Goal: Task Accomplishment & Management: Use online tool/utility

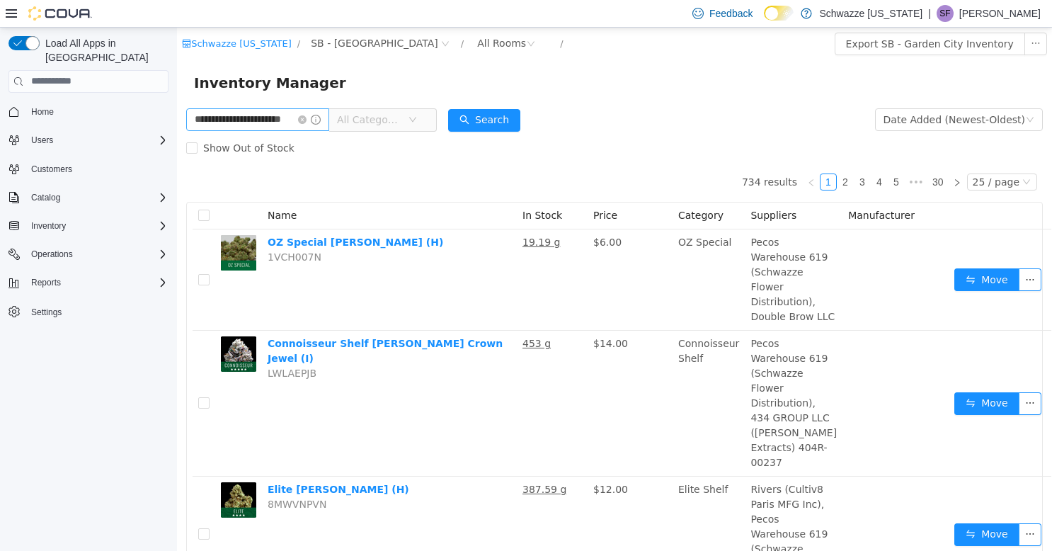
type input "**********"
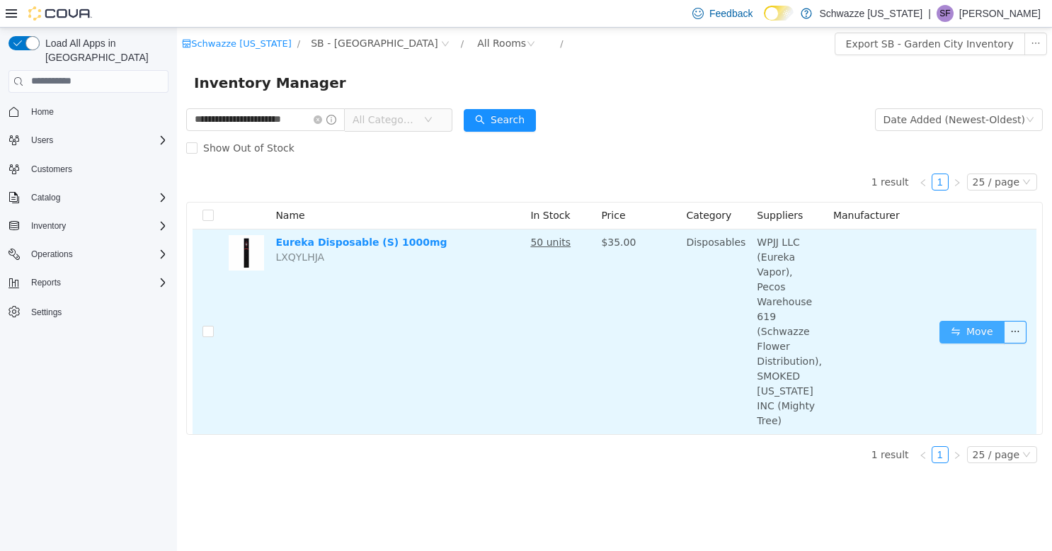
click at [971, 321] on button "Move" at bounding box center [971, 331] width 65 height 23
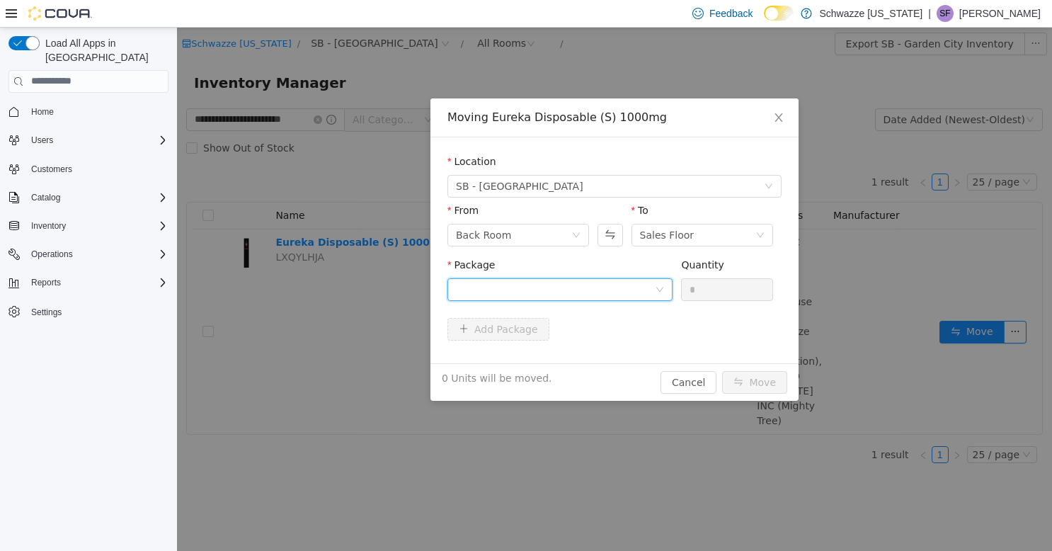
click at [627, 286] on div at bounding box center [555, 288] width 199 height 21
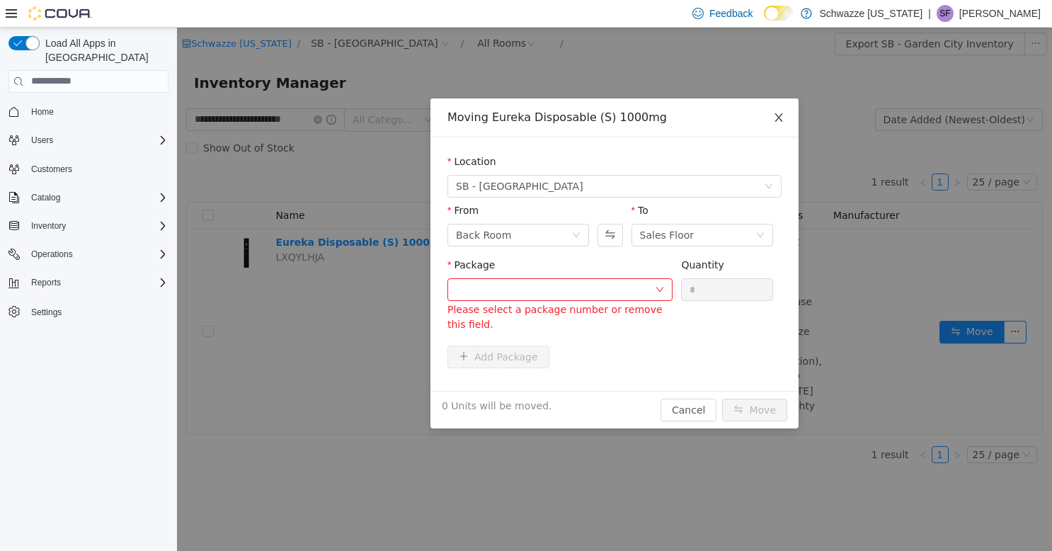
click at [782, 117] on icon "icon: close" at bounding box center [778, 116] width 11 height 11
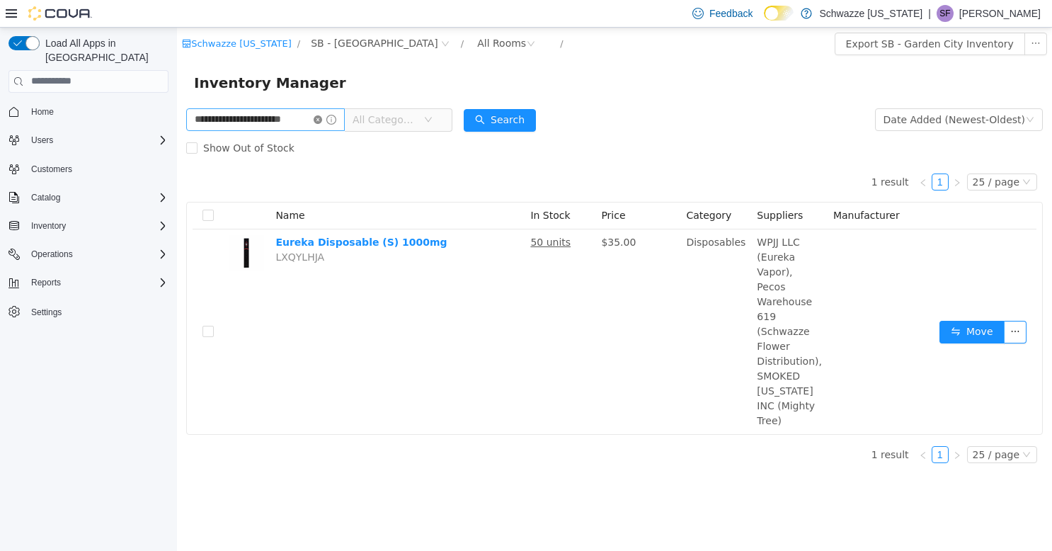
drag, startPoint x: 318, startPoint y: 120, endPoint x: 276, endPoint y: 121, distance: 41.8
click at [317, 120] on icon "icon: close-circle" at bounding box center [318, 119] width 8 height 8
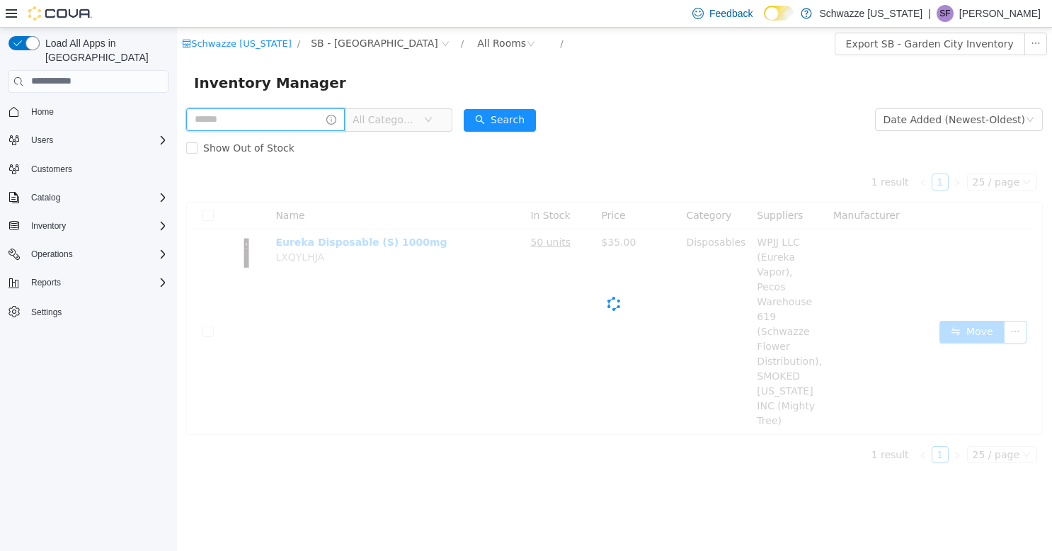
click at [264, 122] on input "text" at bounding box center [265, 119] width 159 height 23
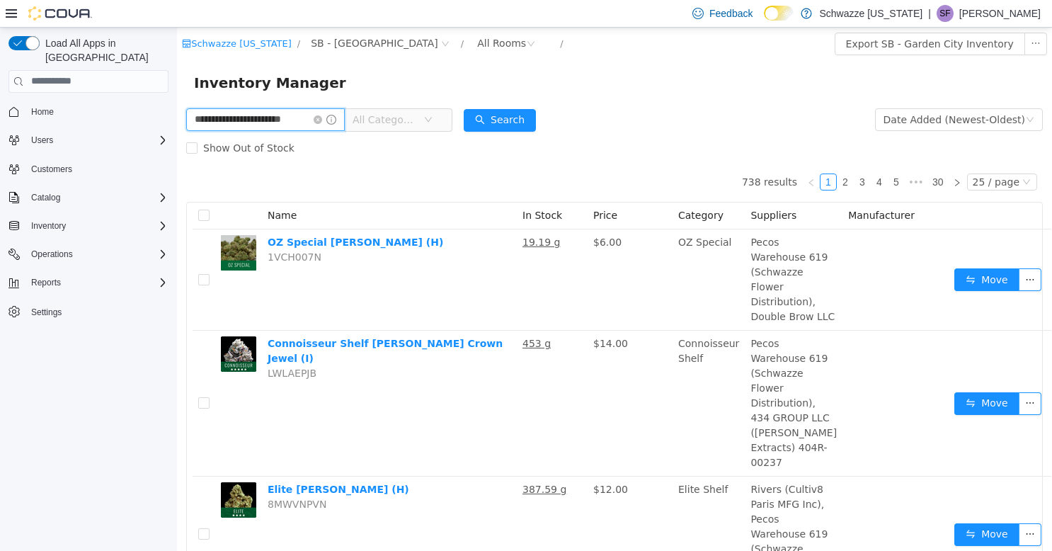
type input "**********"
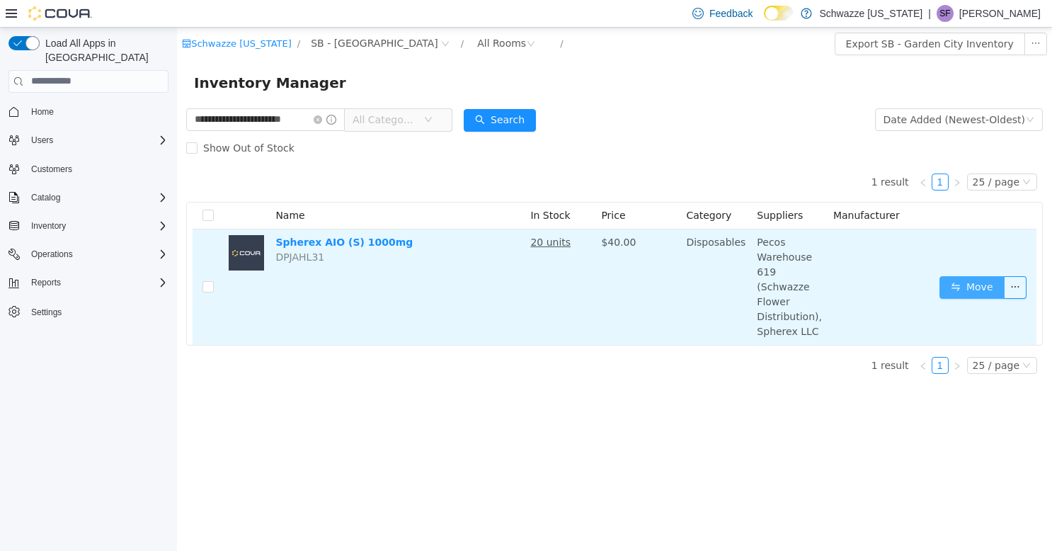
click at [973, 281] on button "Move" at bounding box center [971, 286] width 65 height 23
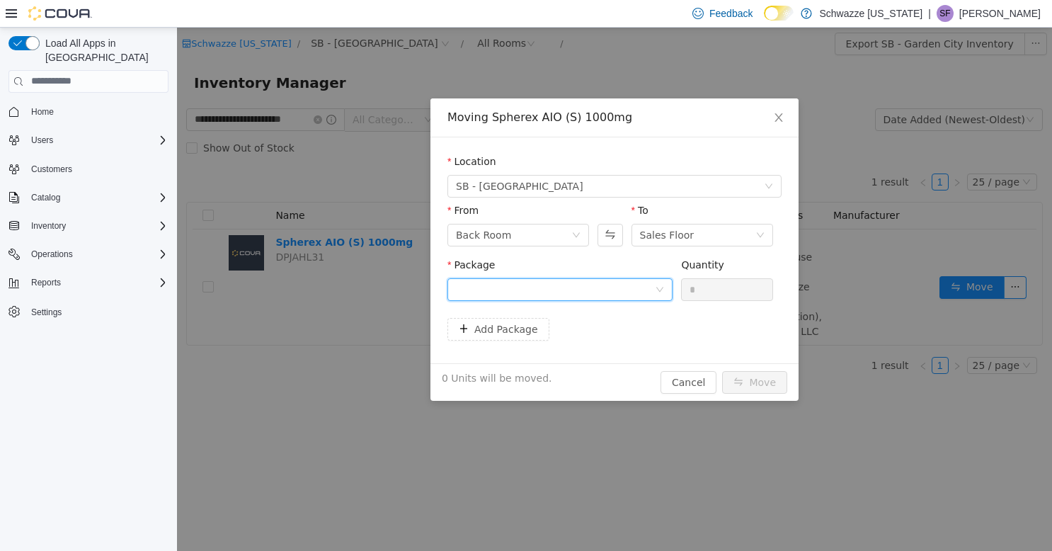
click at [573, 295] on div at bounding box center [555, 288] width 199 height 21
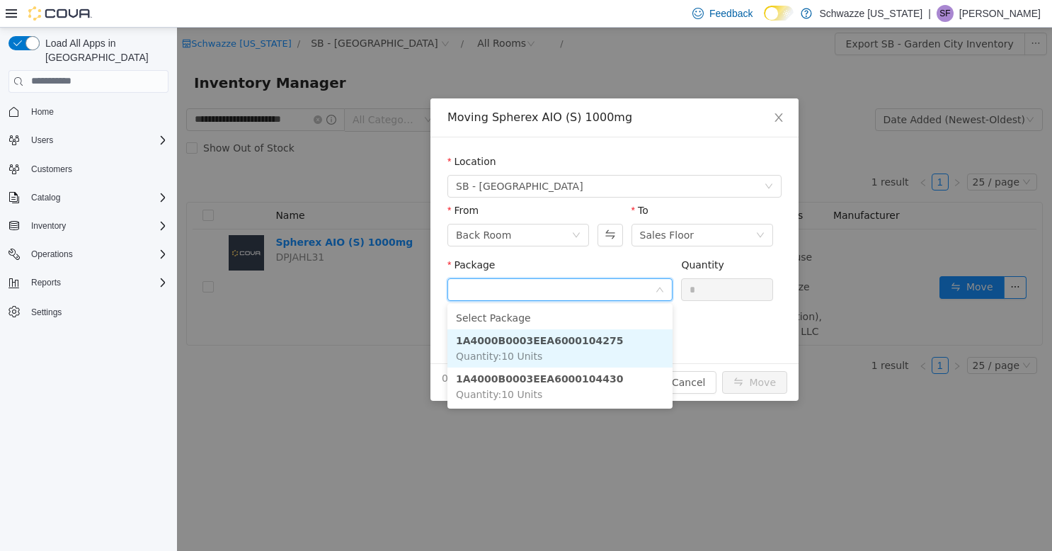
click at [589, 345] on strong "1A4000B0003EEA6000104275" at bounding box center [540, 339] width 168 height 11
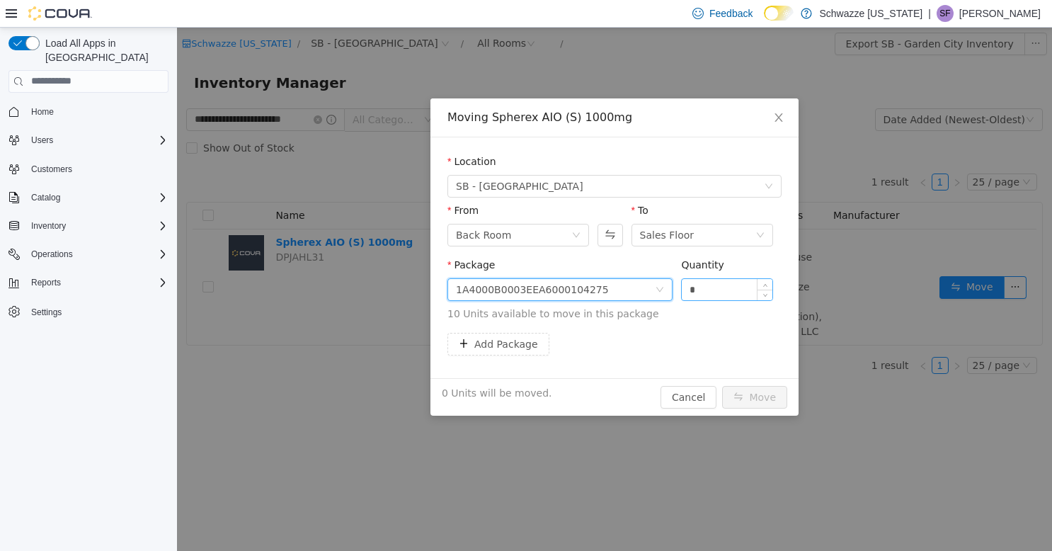
click at [707, 283] on input "*" at bounding box center [727, 288] width 91 height 21
click at [708, 283] on input "*" at bounding box center [727, 288] width 91 height 21
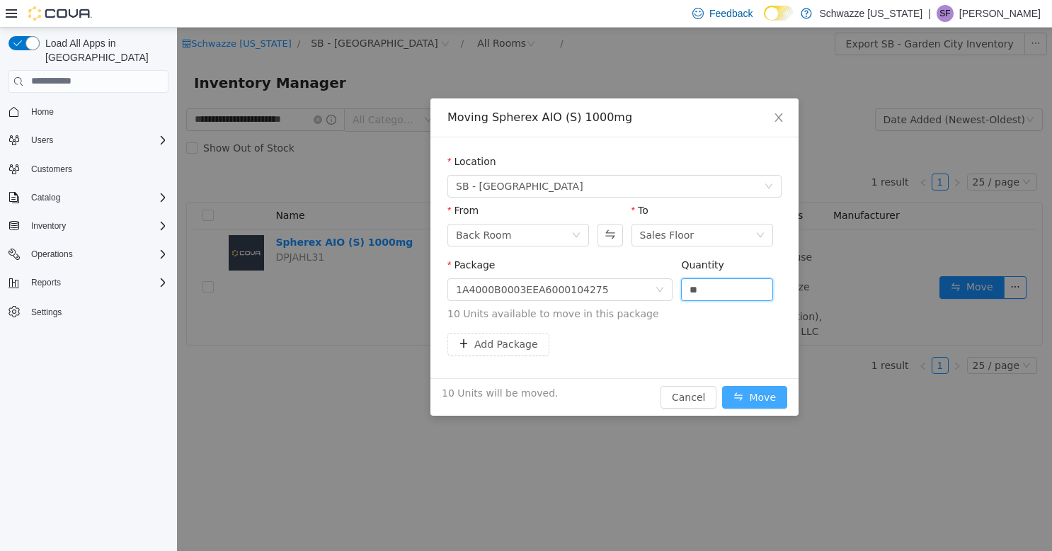
type input "**"
click at [760, 395] on button "Move" at bounding box center [754, 396] width 65 height 23
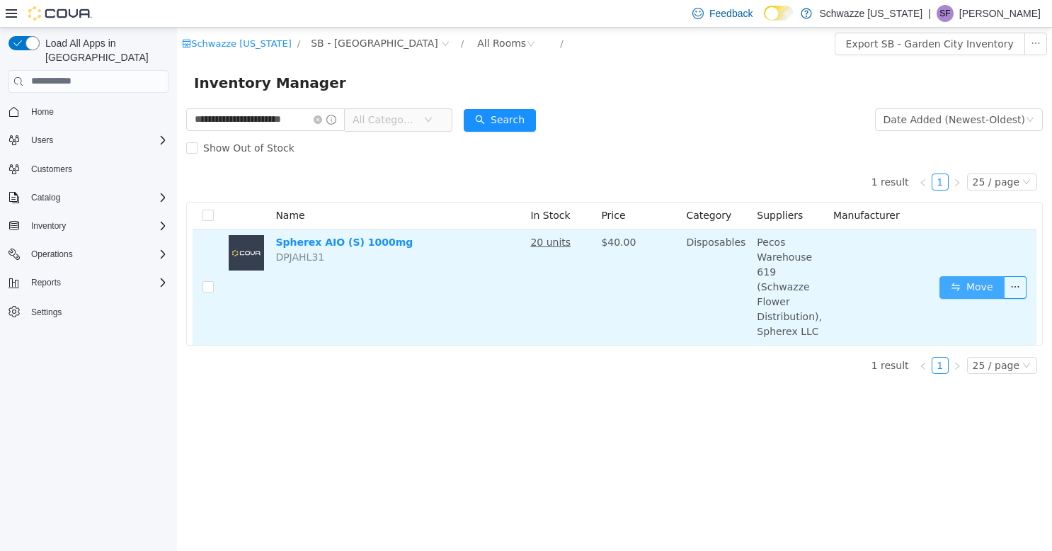
click at [966, 278] on button "Move" at bounding box center [971, 286] width 65 height 23
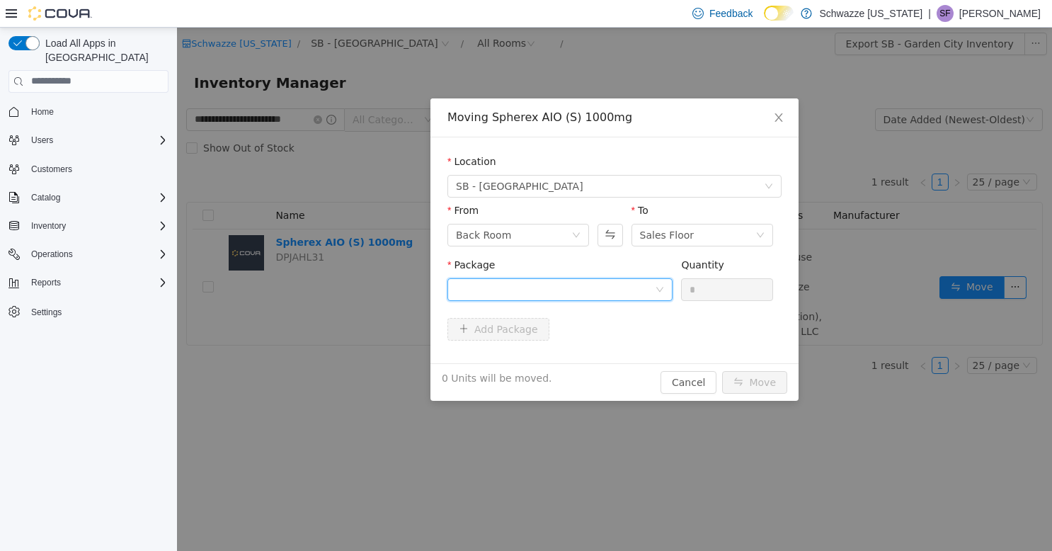
click at [551, 290] on div at bounding box center [555, 288] width 199 height 21
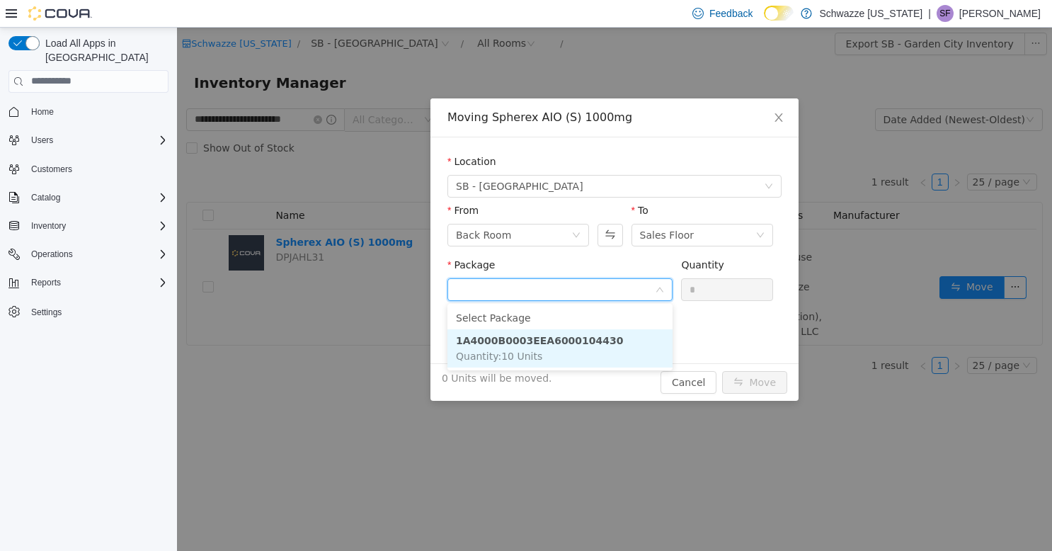
click at [570, 360] on li "1A4000B0003EEA6000104430 Quantity : 10 Units" at bounding box center [559, 347] width 225 height 38
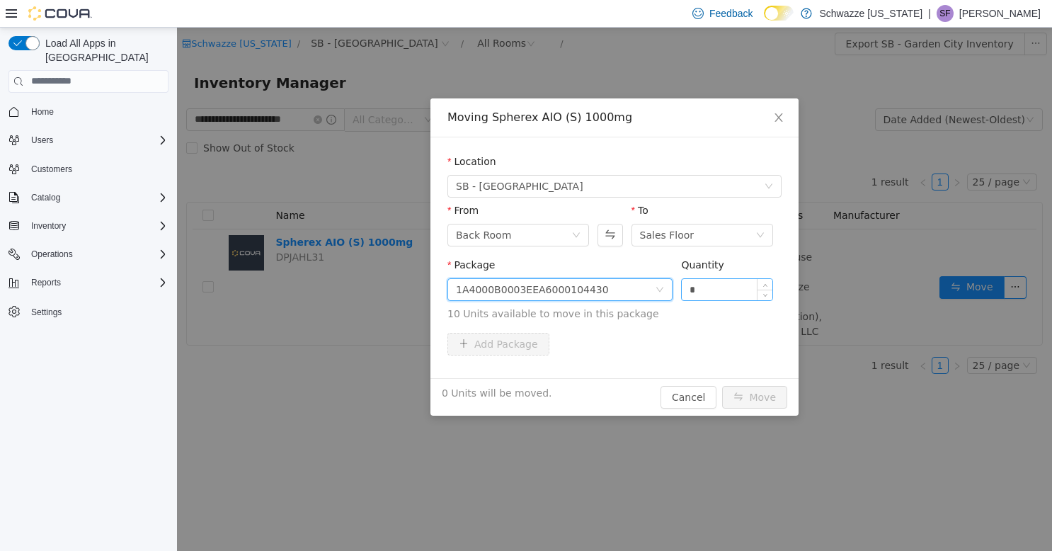
click at [721, 288] on input "*" at bounding box center [727, 288] width 91 height 21
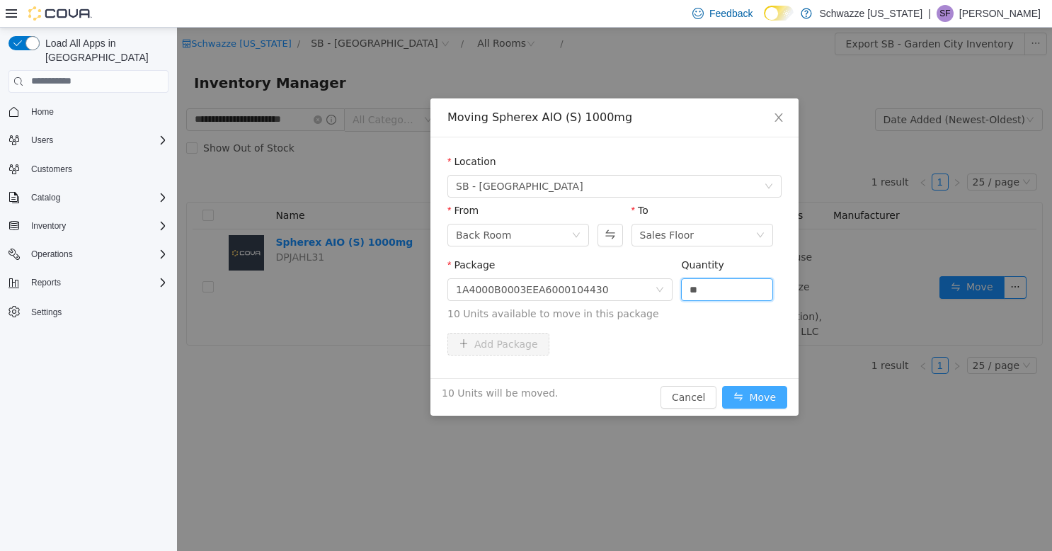
type input "**"
click at [750, 397] on button "Move" at bounding box center [754, 396] width 65 height 23
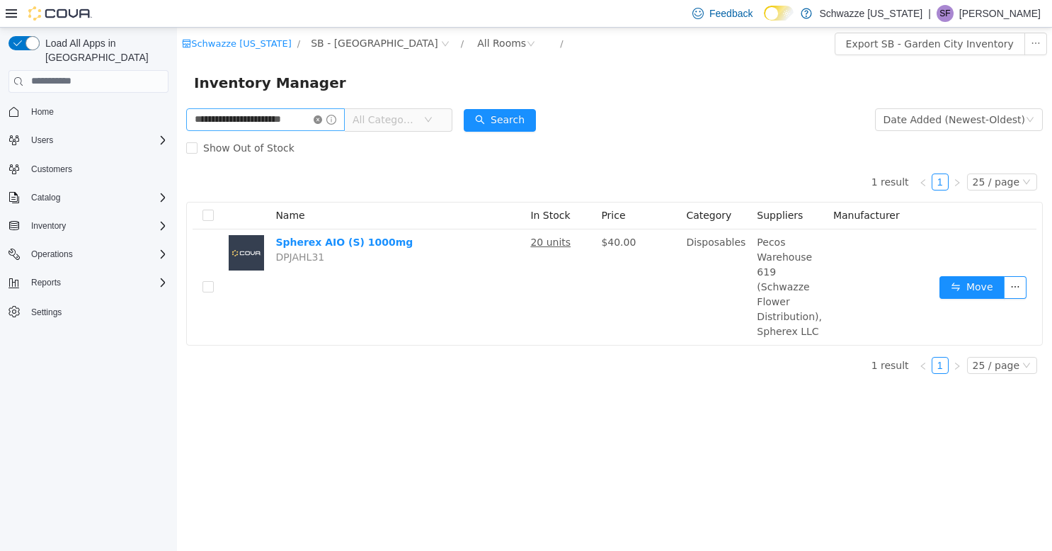
click at [316, 120] on icon "icon: close-circle" at bounding box center [318, 119] width 8 height 8
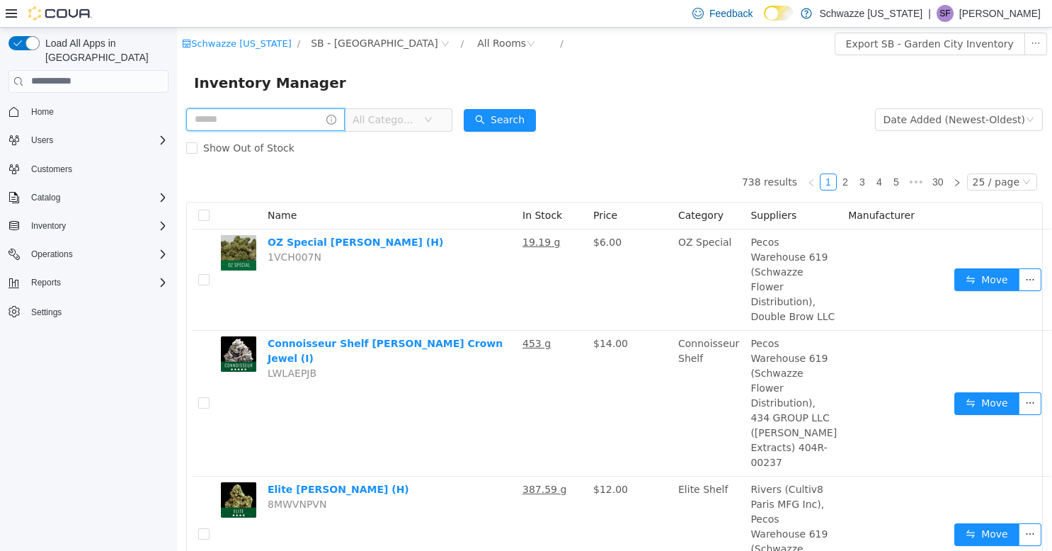
click at [265, 125] on input "text" at bounding box center [265, 119] width 159 height 23
type input "**********"
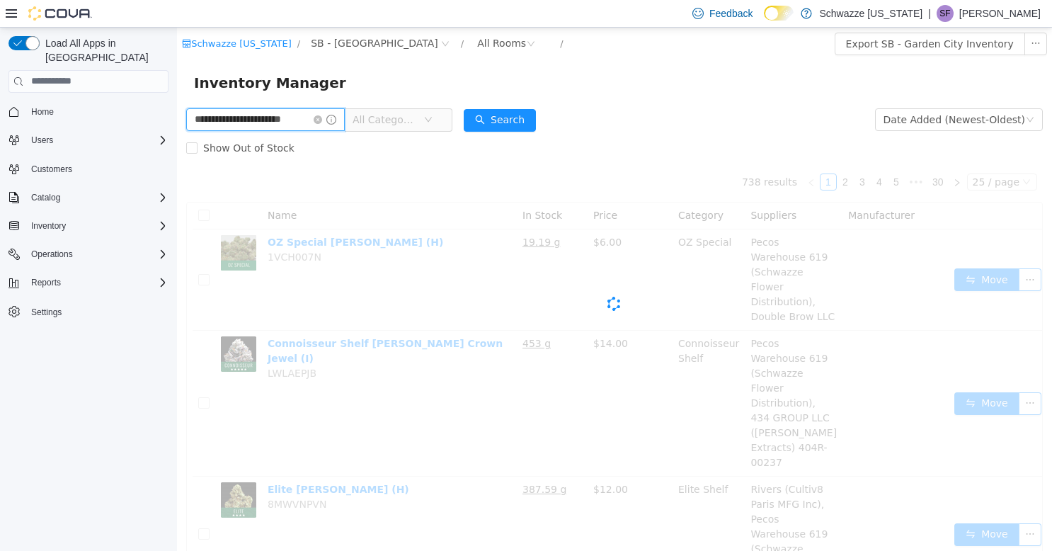
scroll to position [0, 14]
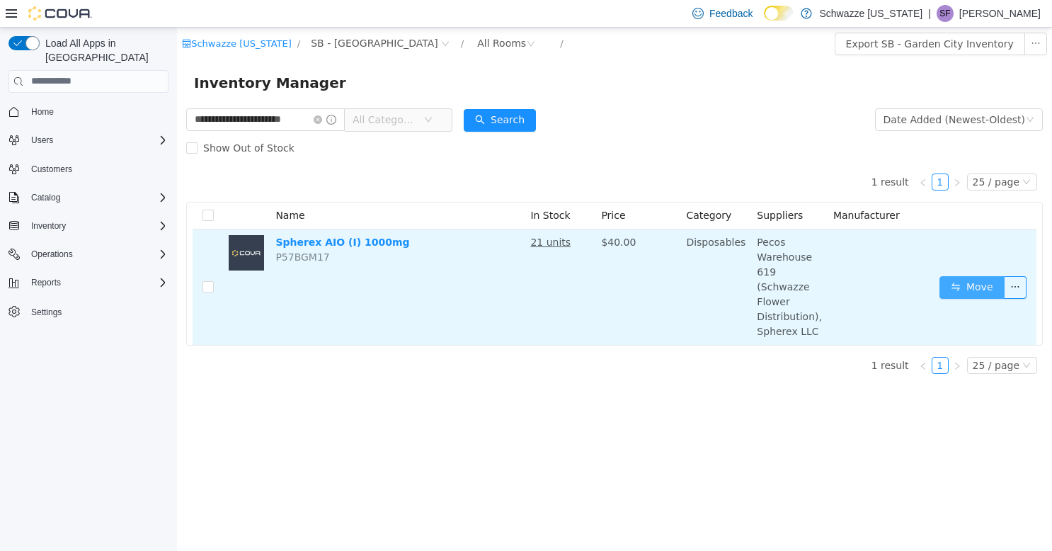
click at [968, 282] on button "Move" at bounding box center [971, 286] width 65 height 23
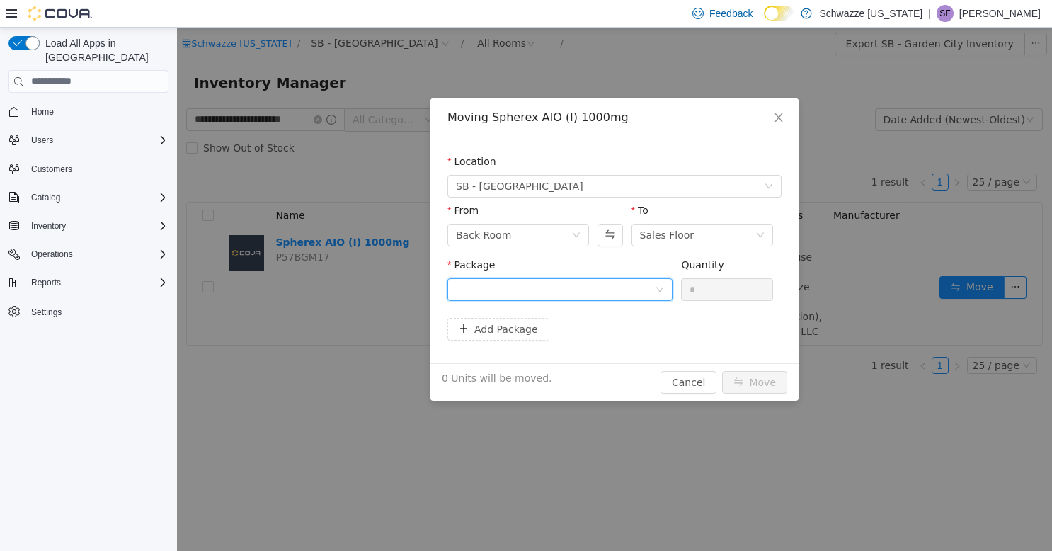
click at [607, 295] on div at bounding box center [555, 288] width 199 height 21
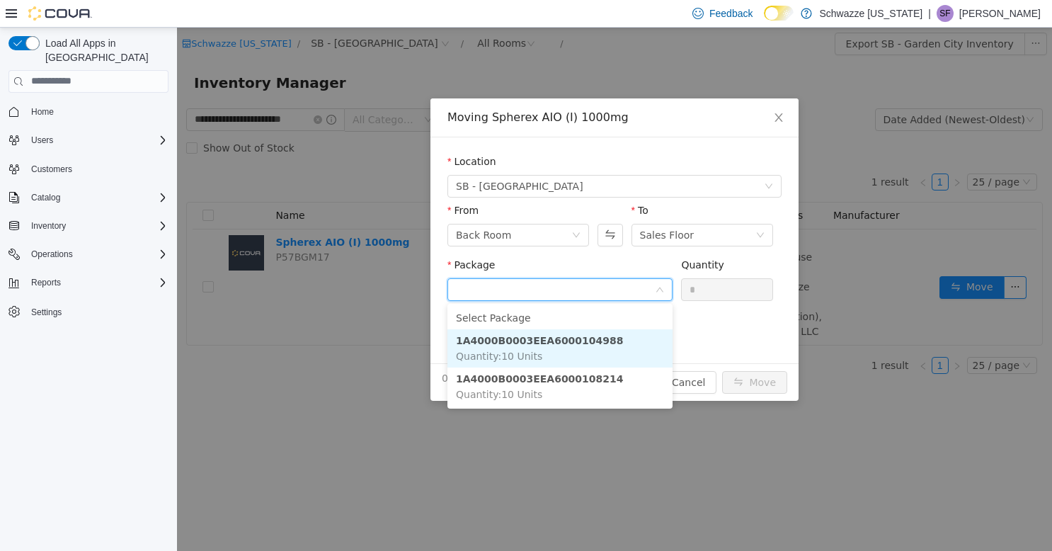
click at [600, 346] on li "1A4000B0003EEA6000104988 Quantity : 10 Units" at bounding box center [559, 347] width 225 height 38
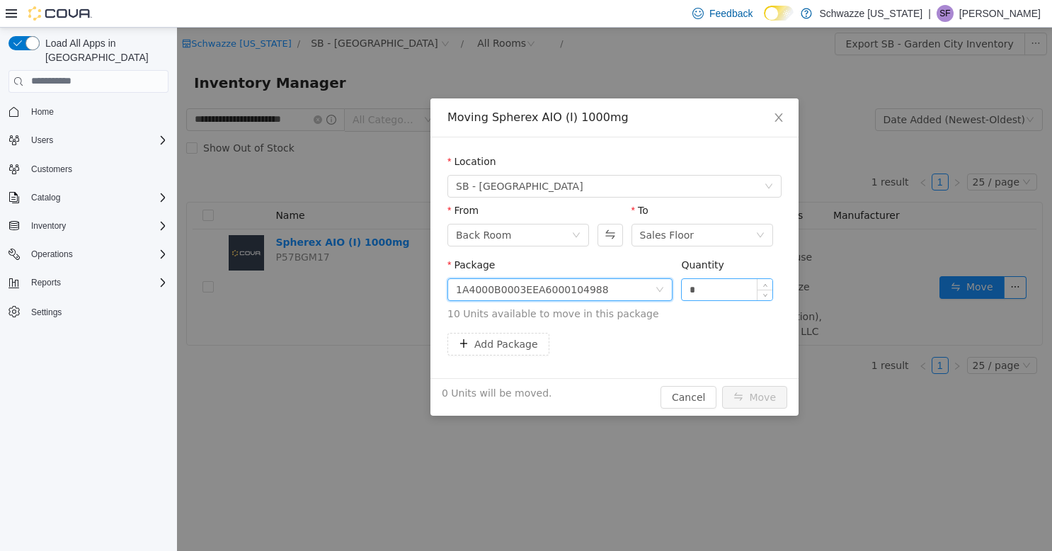
click at [694, 289] on input "*" at bounding box center [727, 288] width 91 height 21
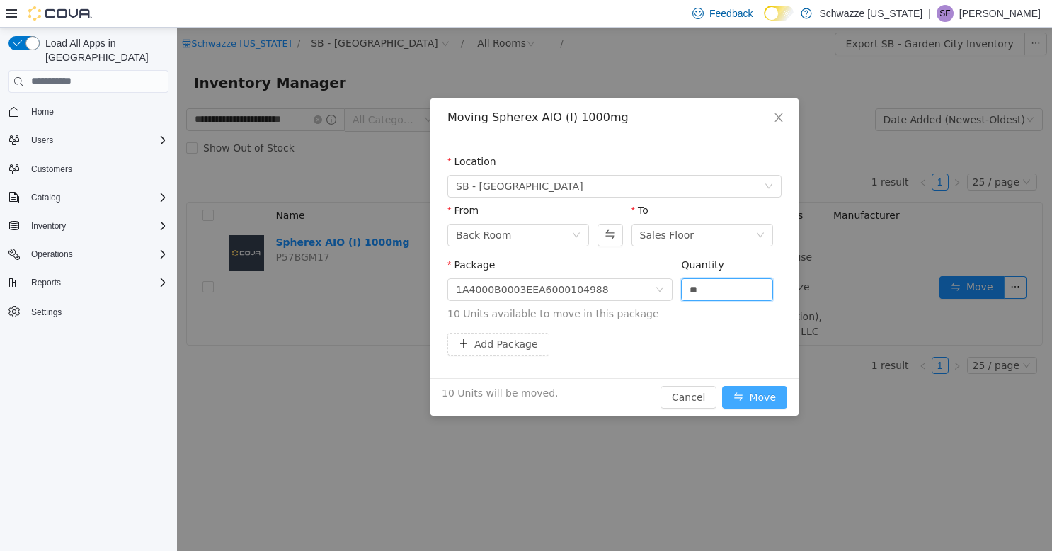
type input "**"
click at [759, 395] on button "Move" at bounding box center [754, 396] width 65 height 23
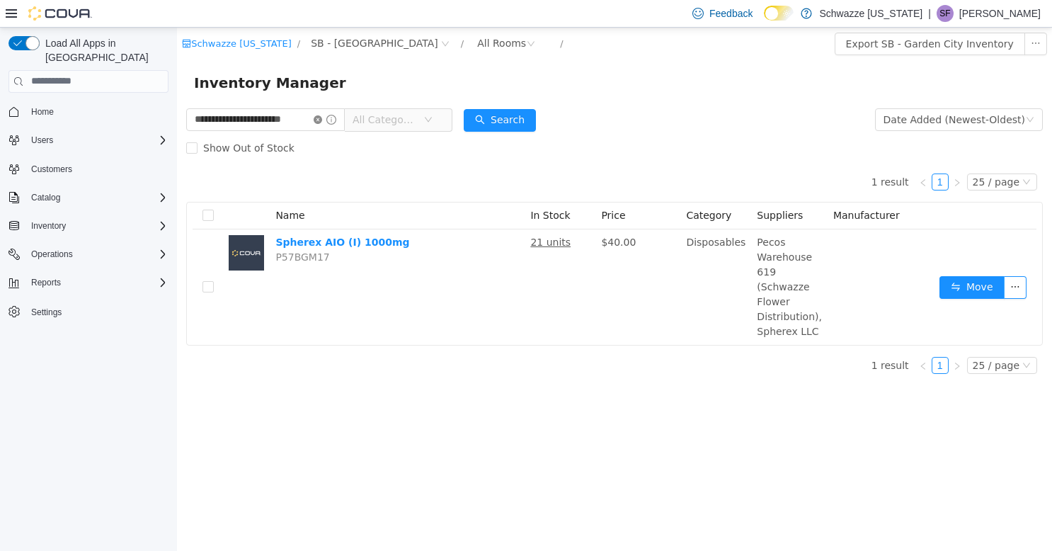
click at [316, 123] on icon "icon: close-circle" at bounding box center [318, 119] width 8 height 8
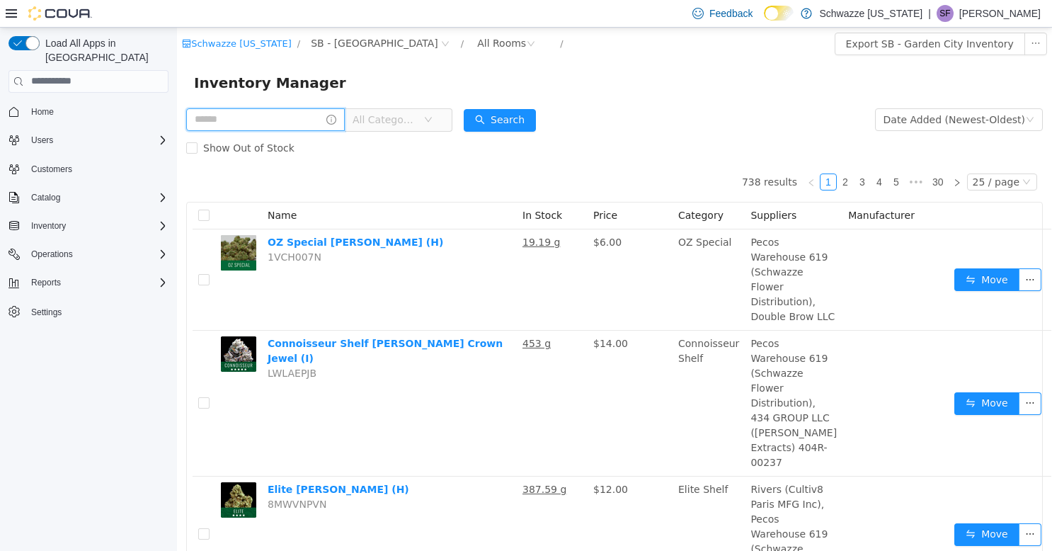
click at [275, 117] on input "text" at bounding box center [265, 119] width 159 height 23
type input "**********"
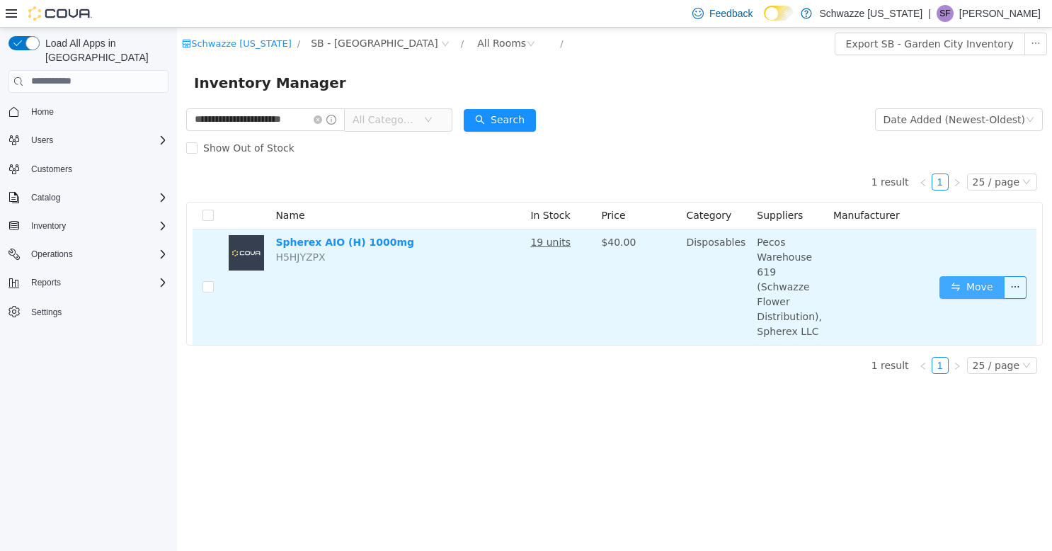
click at [965, 280] on button "Move" at bounding box center [971, 286] width 65 height 23
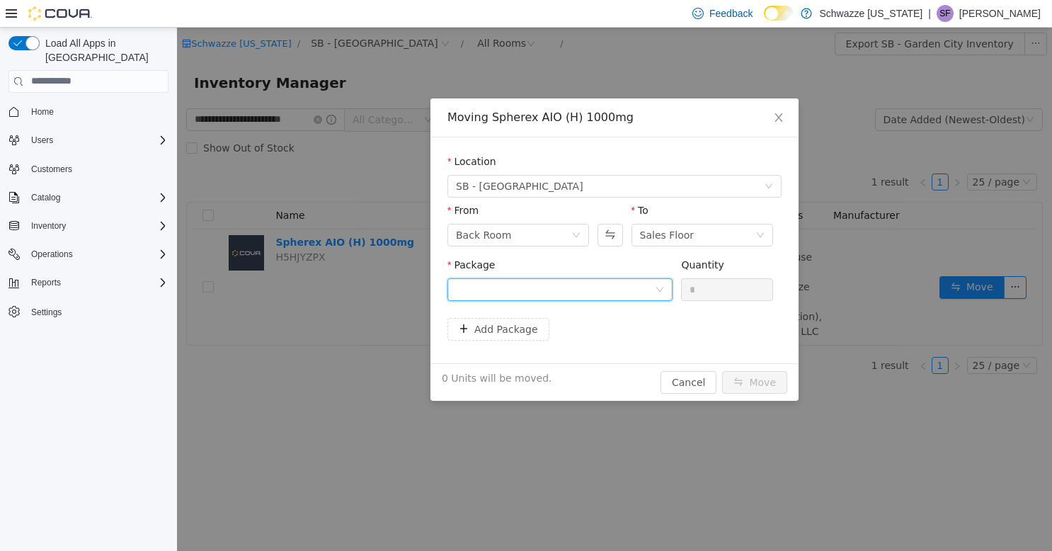
click at [526, 285] on div at bounding box center [555, 288] width 199 height 21
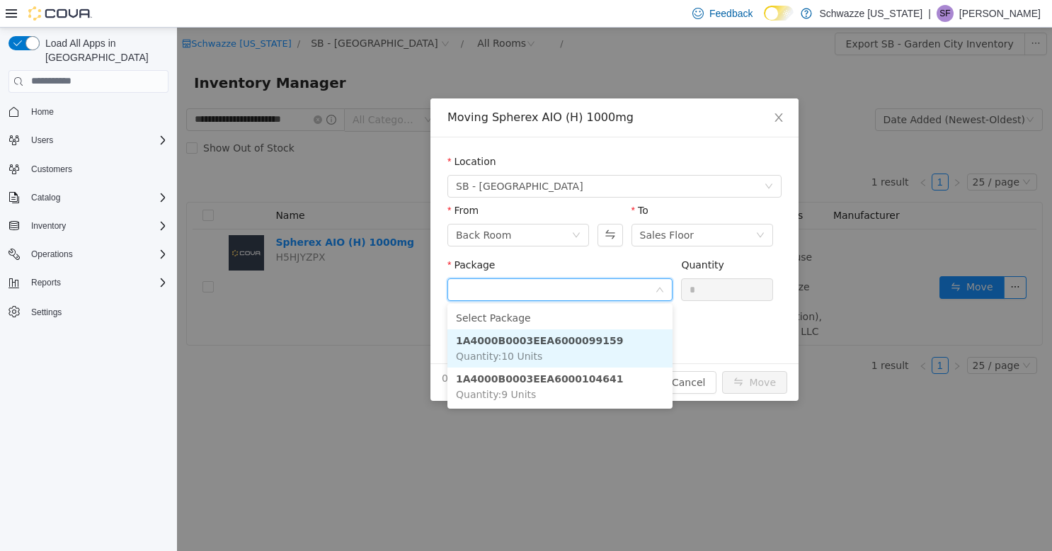
click at [568, 348] on li "1A4000B0003EEA6000099159 Quantity : 10 Units" at bounding box center [559, 347] width 225 height 38
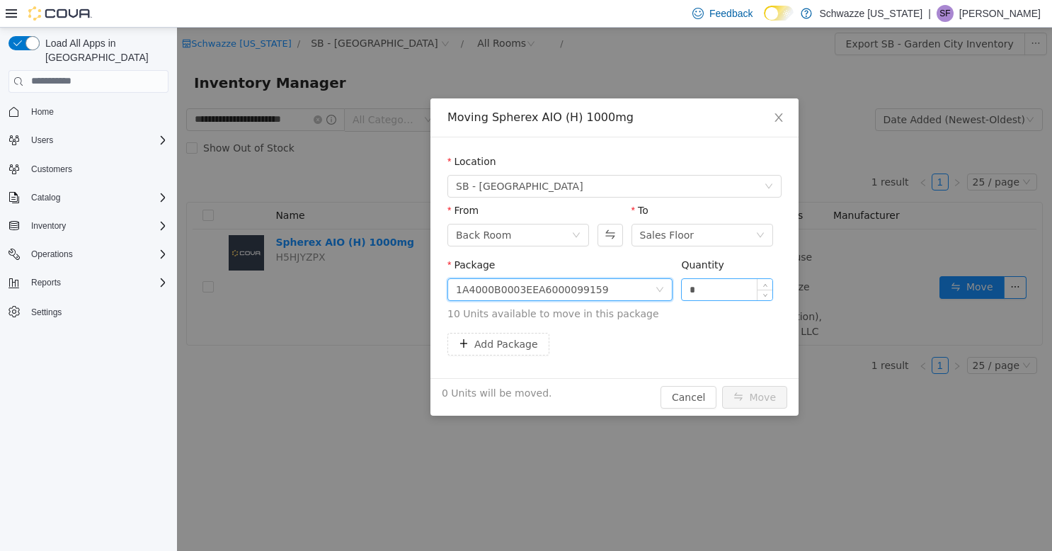
click at [707, 286] on input "*" at bounding box center [727, 288] width 91 height 21
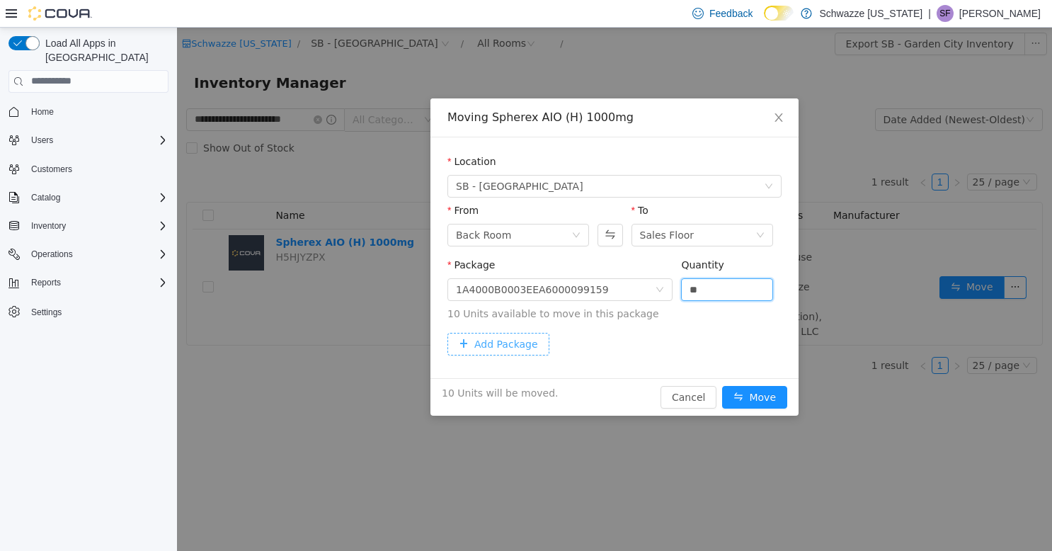
type input "**"
click at [501, 348] on button "Add Package" at bounding box center [498, 343] width 102 height 23
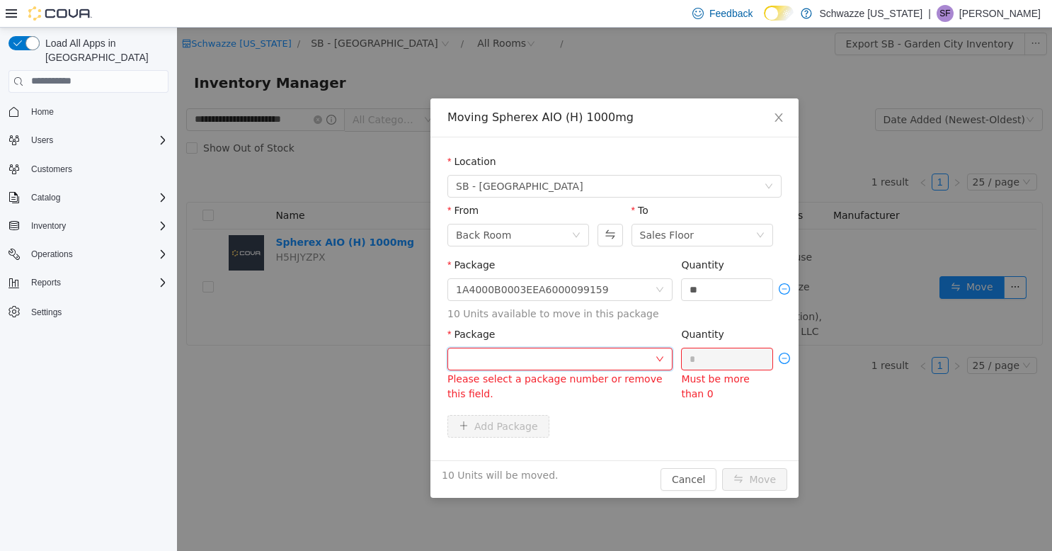
click at [510, 367] on div at bounding box center [555, 358] width 199 height 21
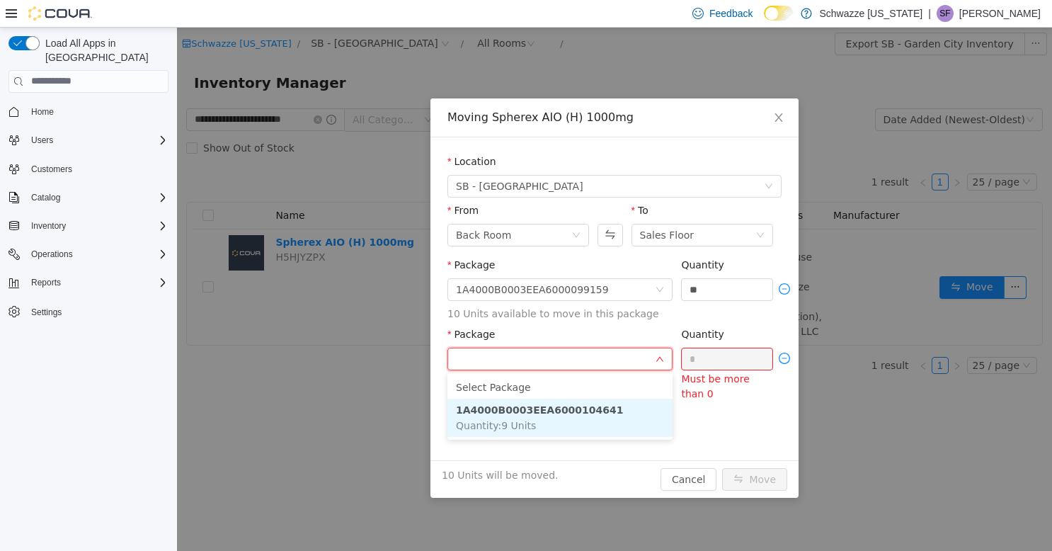
drag, startPoint x: 534, startPoint y: 414, endPoint x: 547, endPoint y: 406, distance: 15.3
click at [535, 414] on strong "1A4000B0003EEA6000104641" at bounding box center [540, 409] width 168 height 11
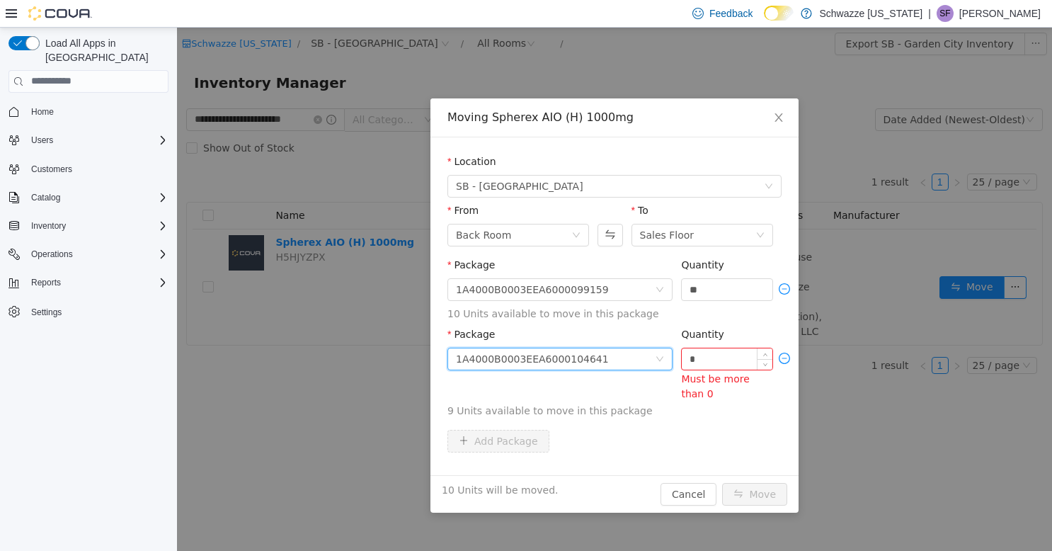
click at [723, 357] on input "*" at bounding box center [727, 358] width 91 height 21
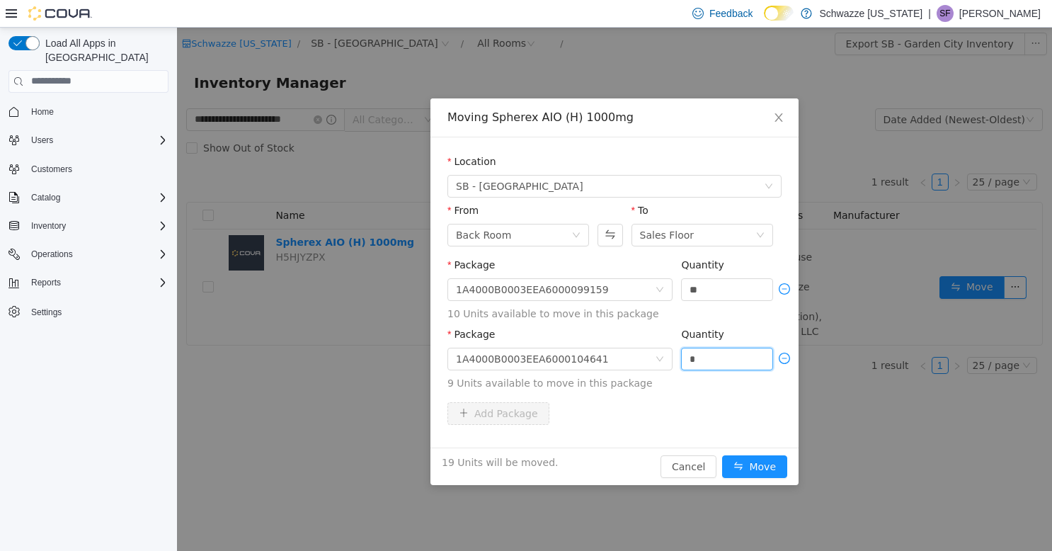
type input "*"
click at [725, 407] on div "Add Package" at bounding box center [614, 412] width 334 height 23
click at [755, 471] on button "Move" at bounding box center [754, 465] width 65 height 23
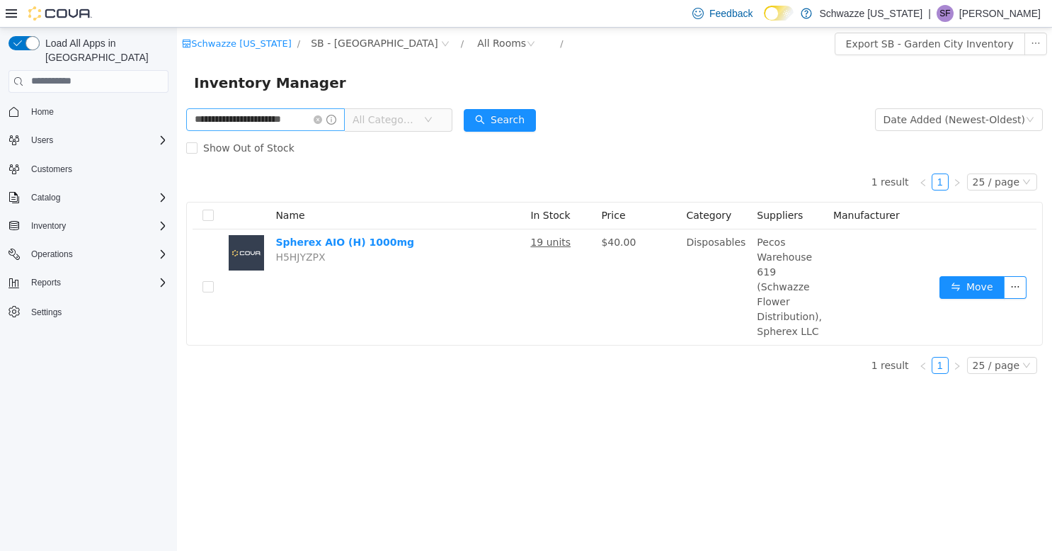
click at [319, 118] on icon "icon: close-circle" at bounding box center [318, 119] width 8 height 8
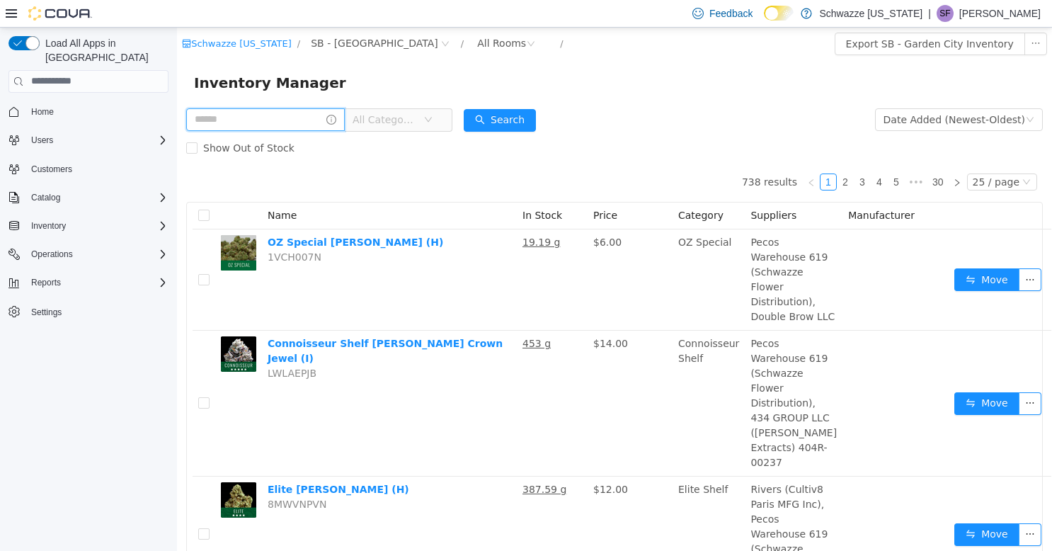
click at [280, 121] on input "text" at bounding box center [265, 119] width 159 height 23
type input "**********"
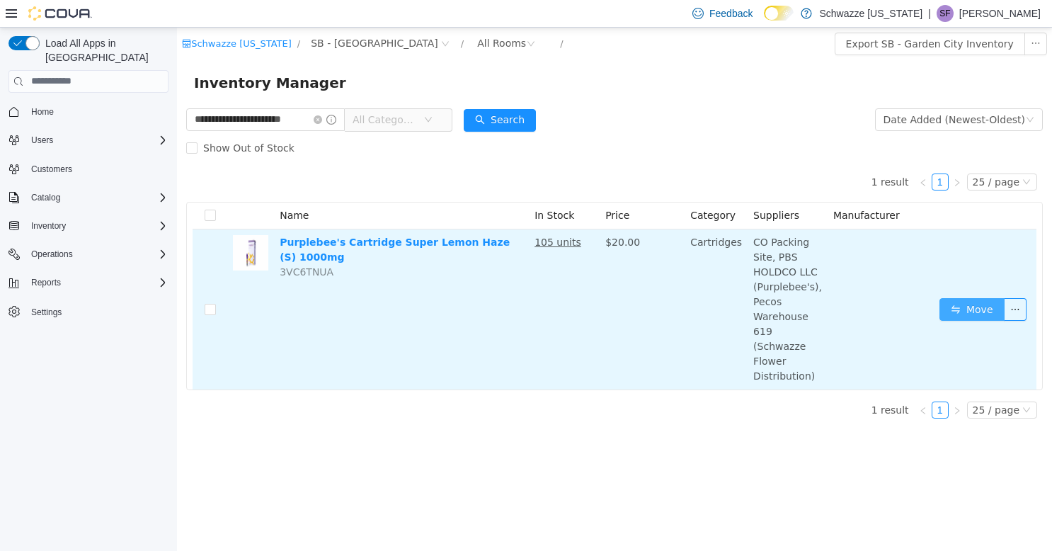
click at [964, 301] on button "Move" at bounding box center [971, 308] width 65 height 23
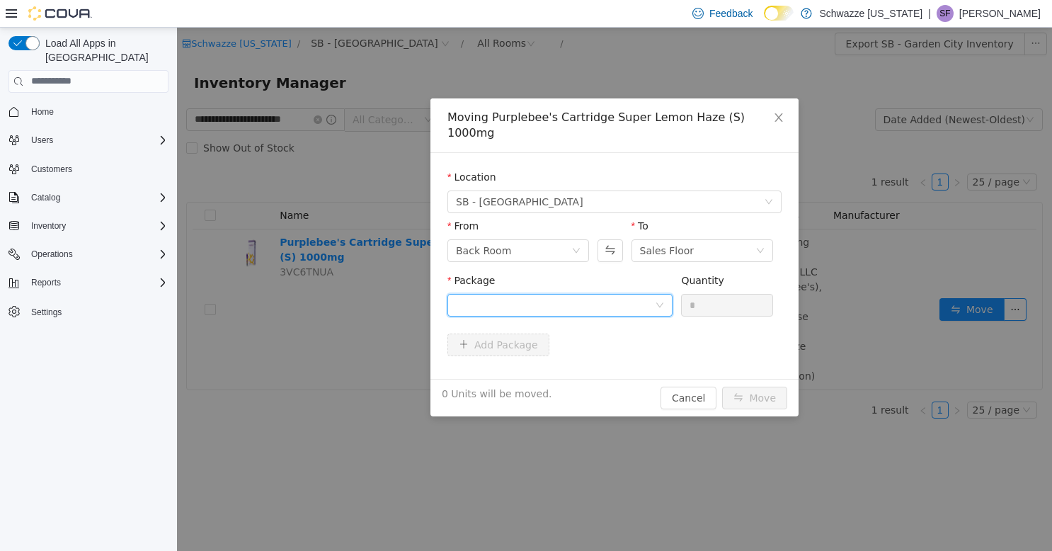
click at [616, 294] on div at bounding box center [555, 304] width 199 height 21
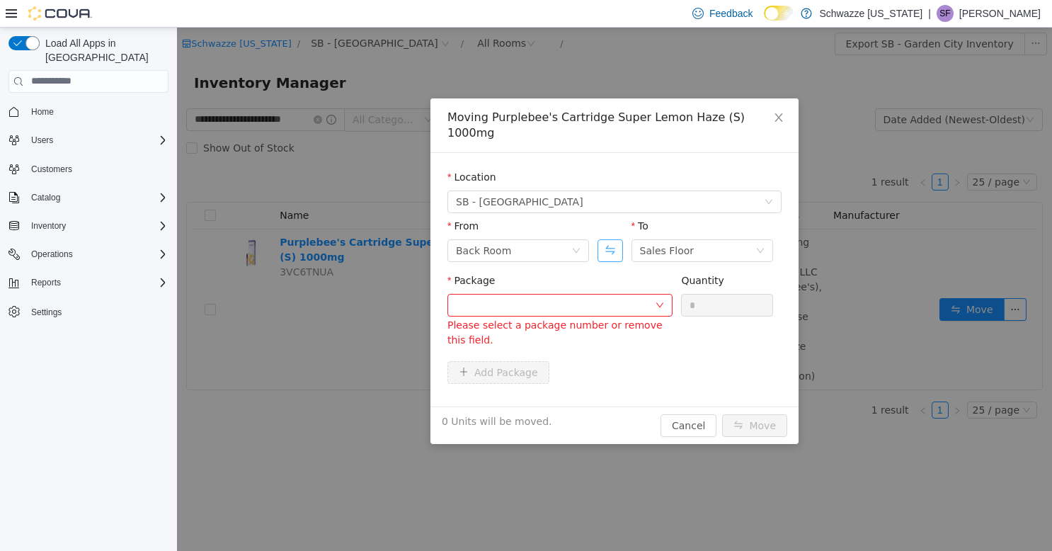
click at [612, 239] on button "Swap" at bounding box center [609, 250] width 25 height 23
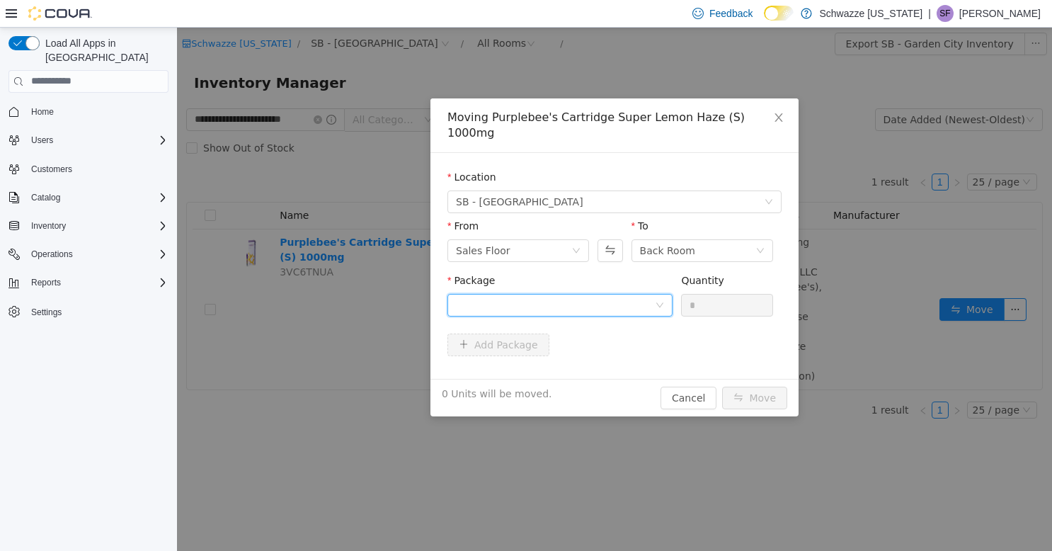
click at [613, 294] on div at bounding box center [555, 304] width 199 height 21
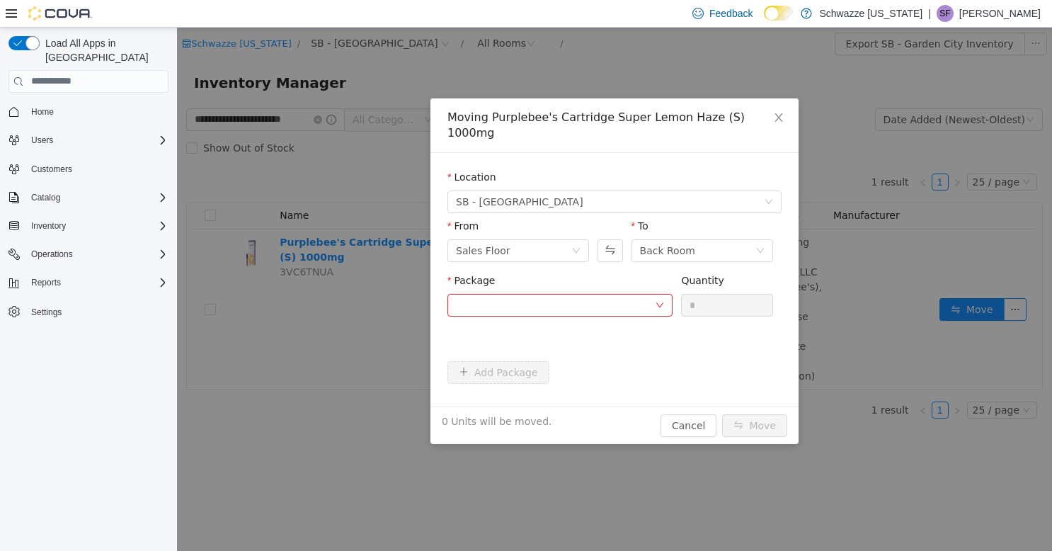
click at [598, 273] on div "Package" at bounding box center [559, 283] width 225 height 21
click at [657, 239] on div "Back Room" at bounding box center [667, 249] width 55 height 21
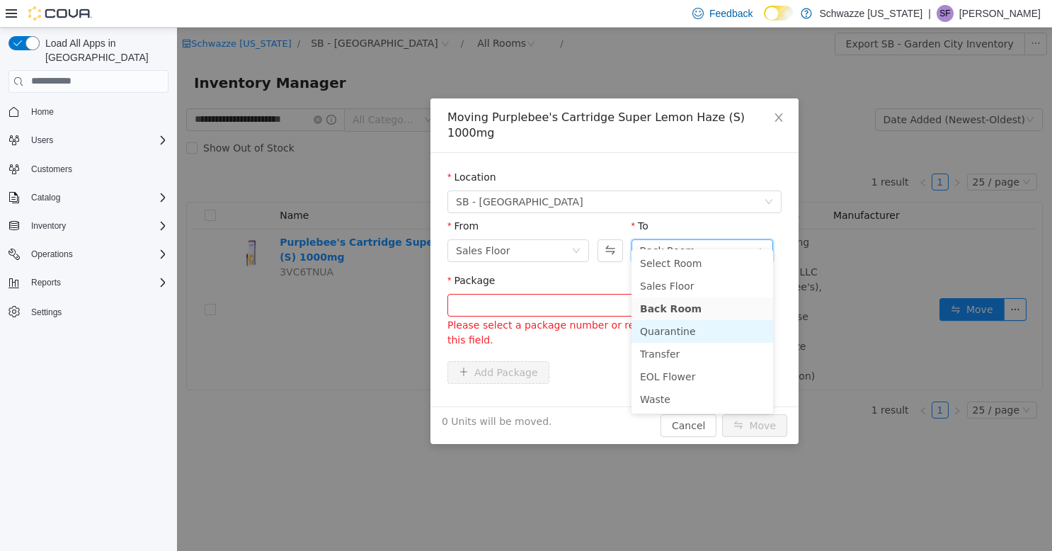
click at [665, 334] on li "Quarantine" at bounding box center [702, 330] width 142 height 23
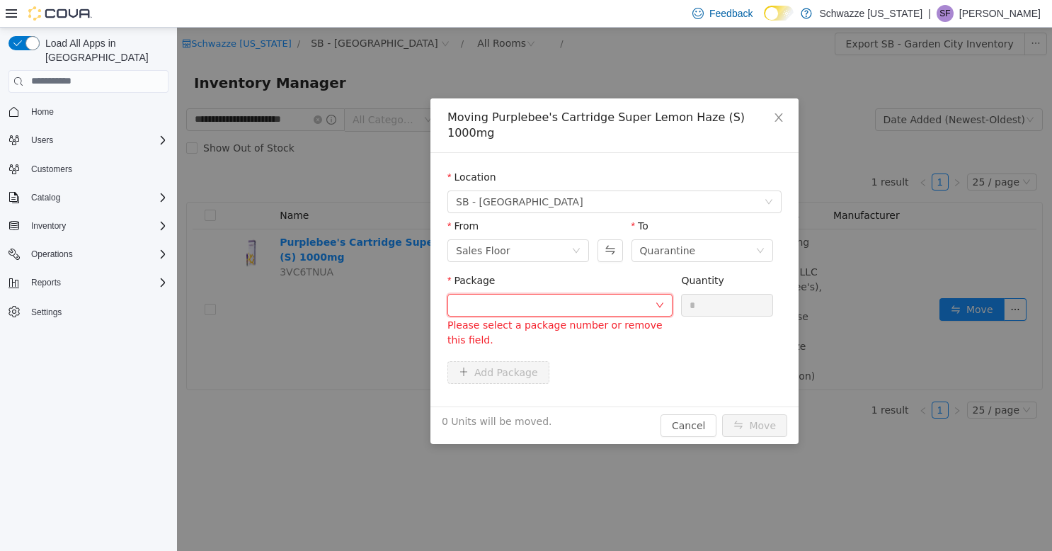
click at [603, 294] on div at bounding box center [555, 304] width 199 height 21
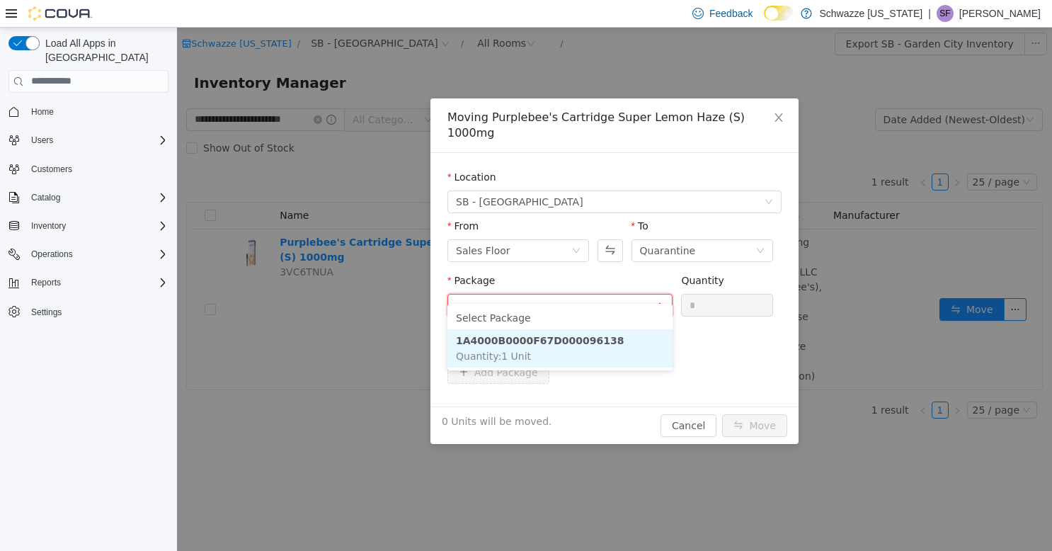
click at [589, 348] on li "1A4000B0000F67D000096138 Quantity : 1 Unit" at bounding box center [559, 347] width 225 height 38
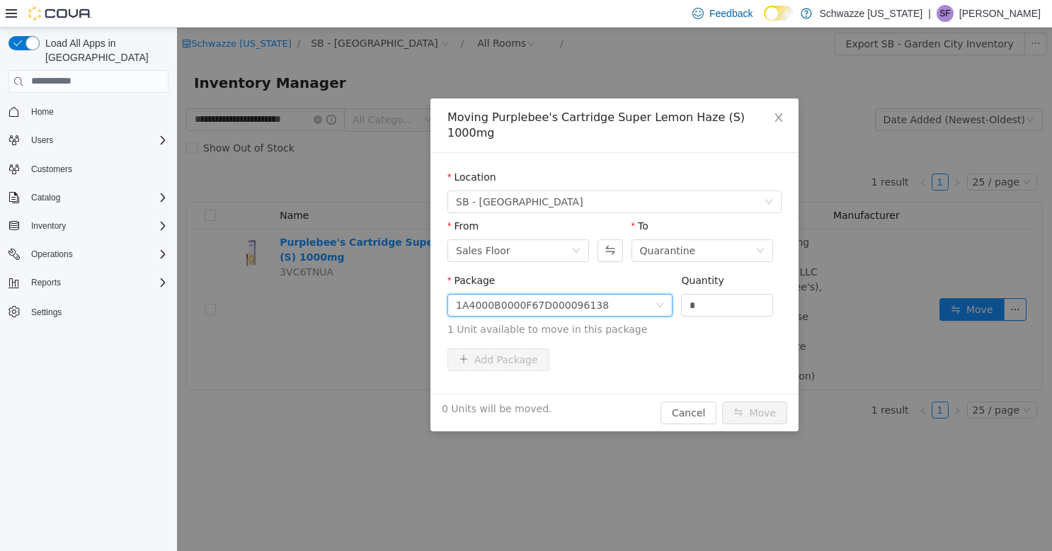
click at [607, 294] on div "1A4000B0000F67D000096138" at bounding box center [555, 304] width 199 height 21
click at [780, 115] on icon "icon: close" at bounding box center [778, 117] width 8 height 8
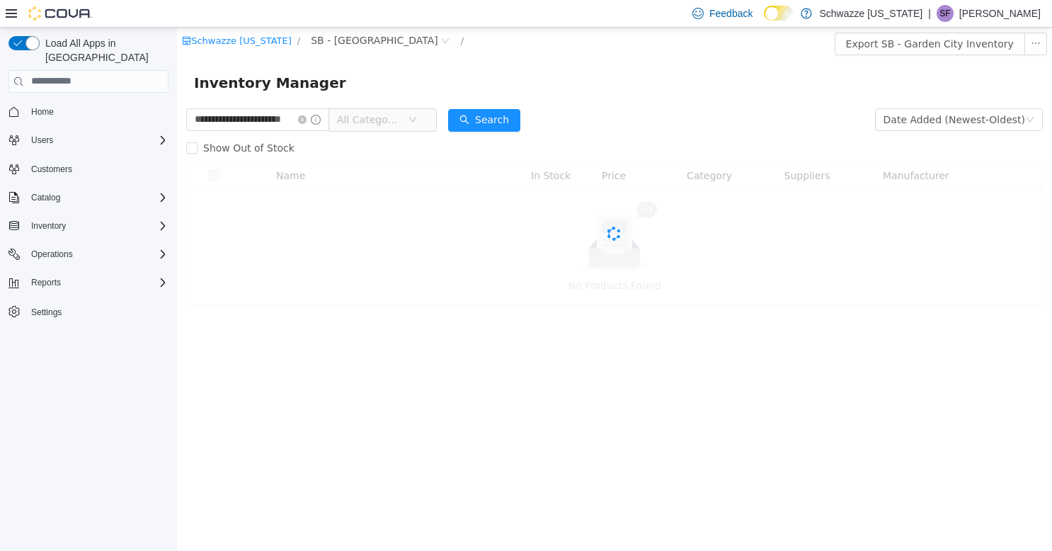
scroll to position [0, 16]
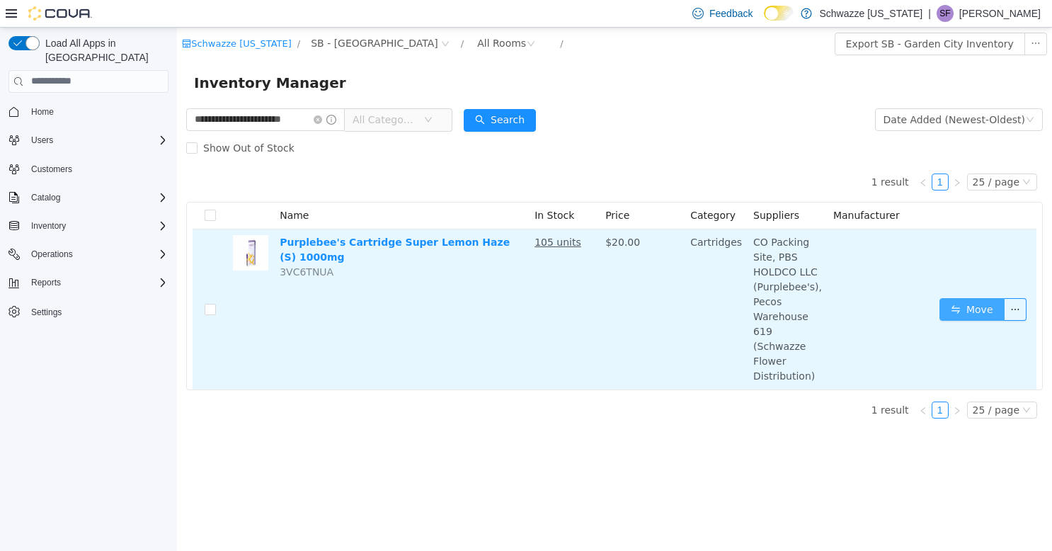
click at [960, 302] on button "Move" at bounding box center [971, 308] width 65 height 23
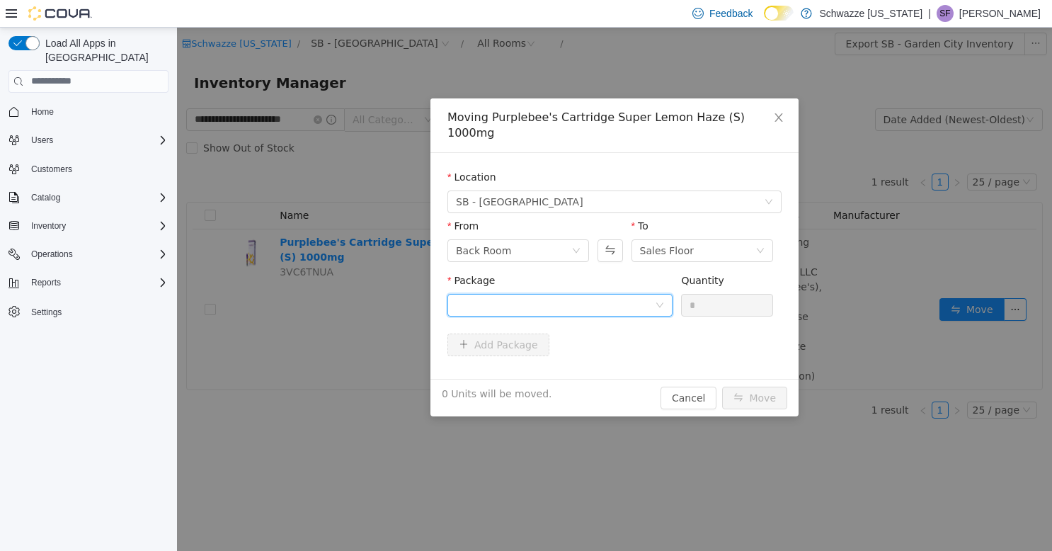
click at [611, 294] on div at bounding box center [555, 304] width 199 height 21
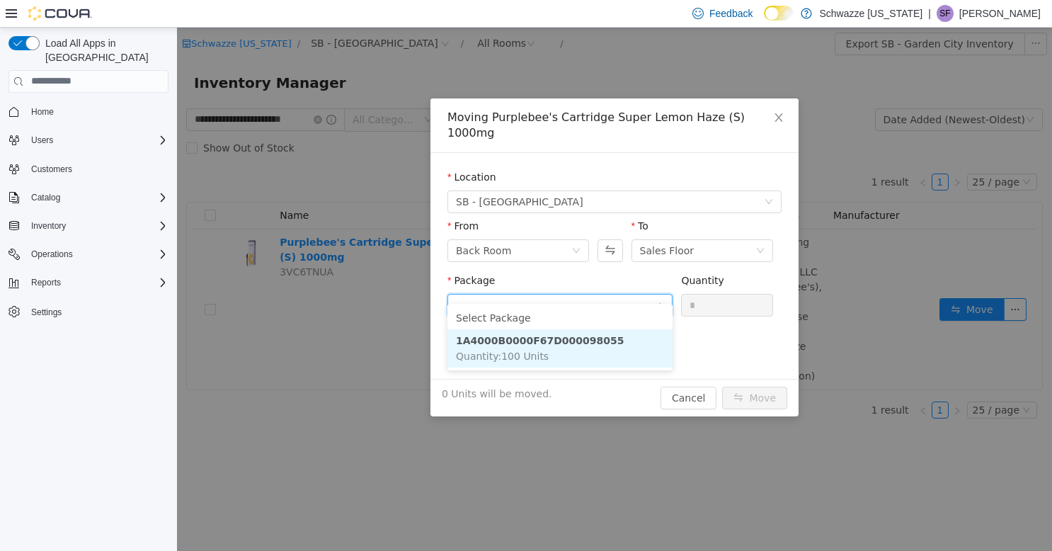
click at [607, 343] on li "1A4000B0000F67D000098055 Quantity : 100 Units" at bounding box center [559, 347] width 225 height 38
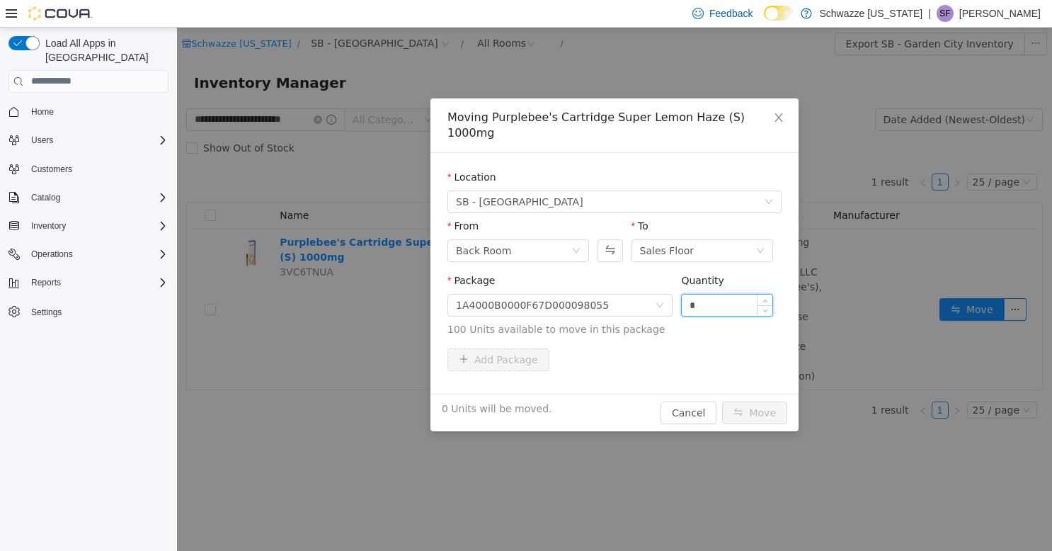
click at [720, 294] on input "*" at bounding box center [727, 304] width 91 height 21
type input "***"
click at [753, 401] on button "Move" at bounding box center [754, 412] width 65 height 23
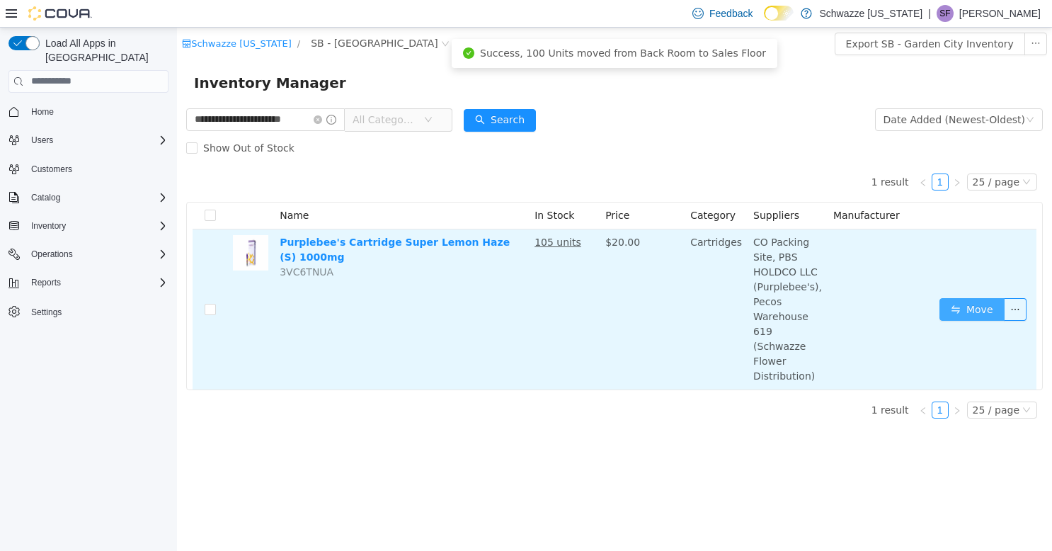
click at [955, 302] on button "Move" at bounding box center [971, 308] width 65 height 23
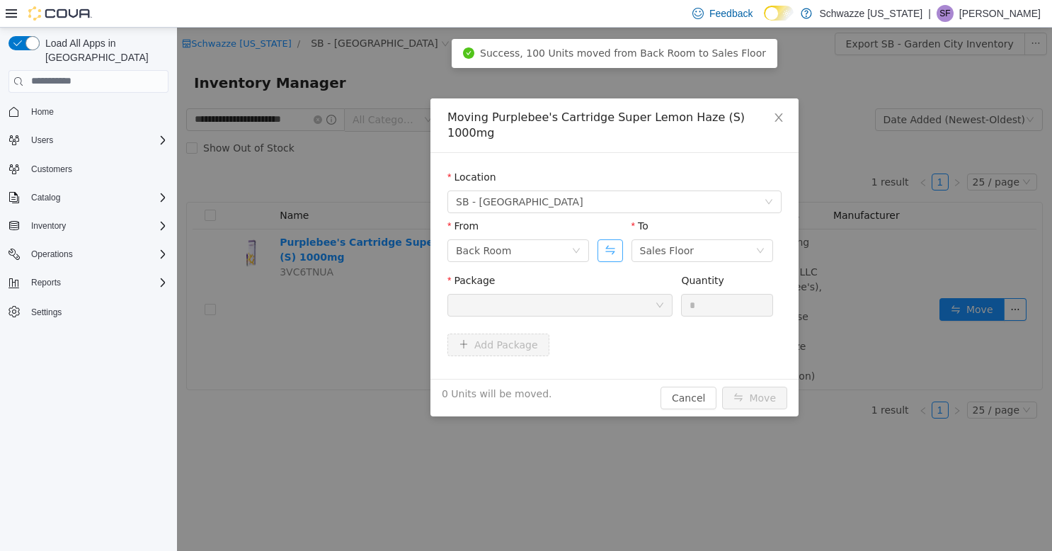
click at [604, 239] on button "Swap" at bounding box center [609, 250] width 25 height 23
drag, startPoint x: 680, startPoint y: 230, endPoint x: 675, endPoint y: 247, distance: 17.5
click at [680, 239] on div "Back Room" at bounding box center [667, 249] width 55 height 21
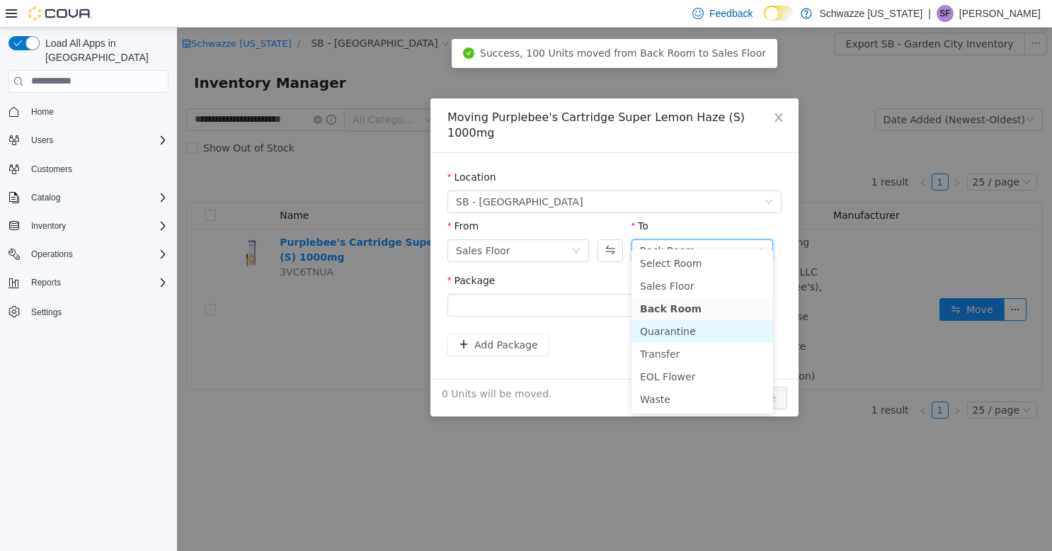
click at [678, 333] on li "Quarantine" at bounding box center [702, 330] width 142 height 23
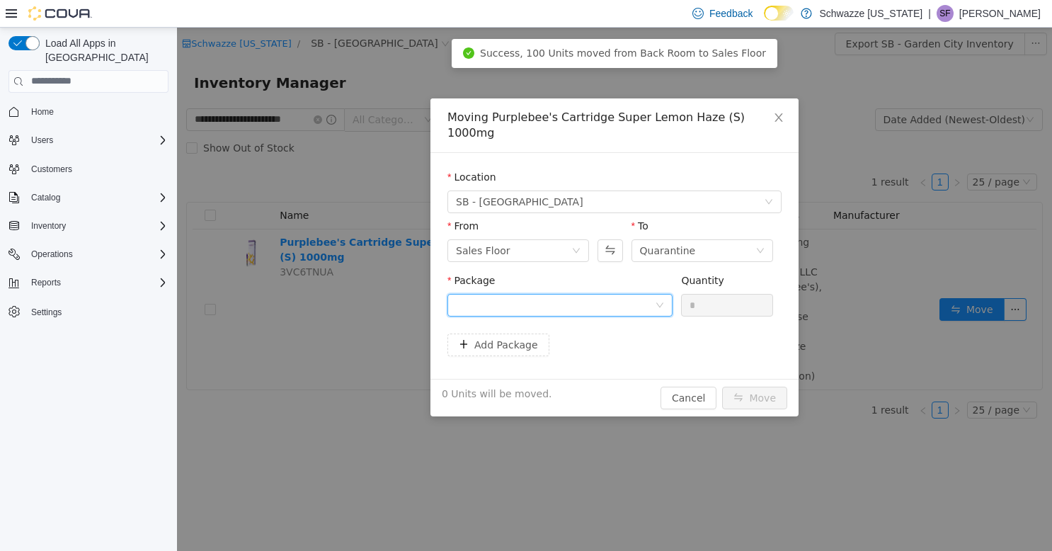
click at [590, 294] on div at bounding box center [555, 304] width 199 height 21
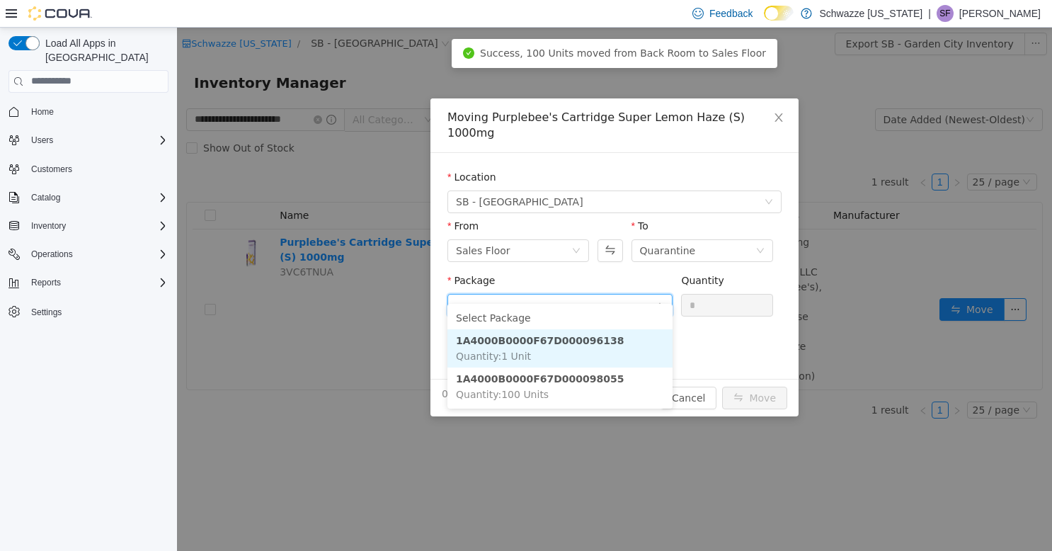
click at [590, 343] on strong "1A4000B0000F67D000096138" at bounding box center [540, 339] width 168 height 11
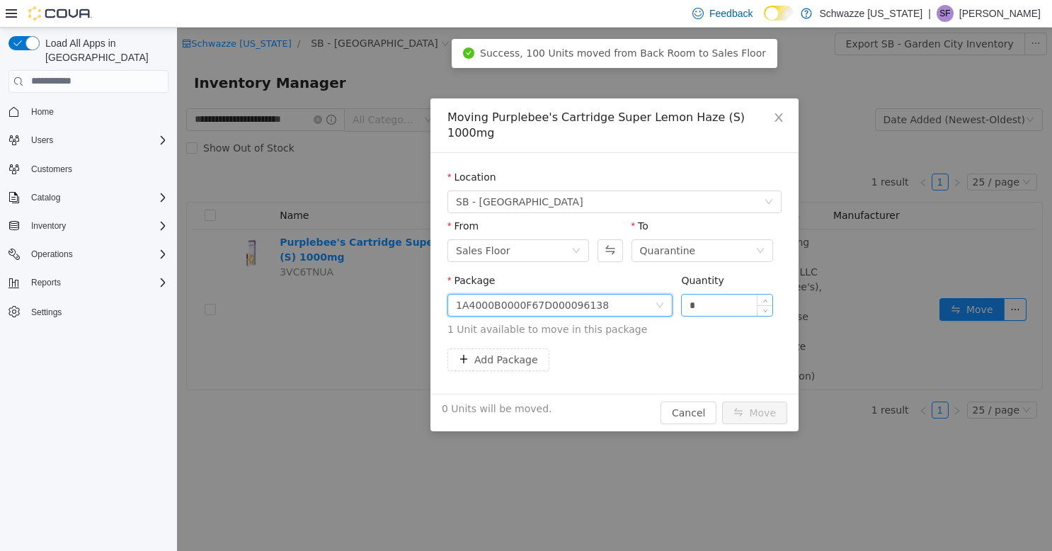
click at [701, 294] on input "*" at bounding box center [727, 304] width 91 height 21
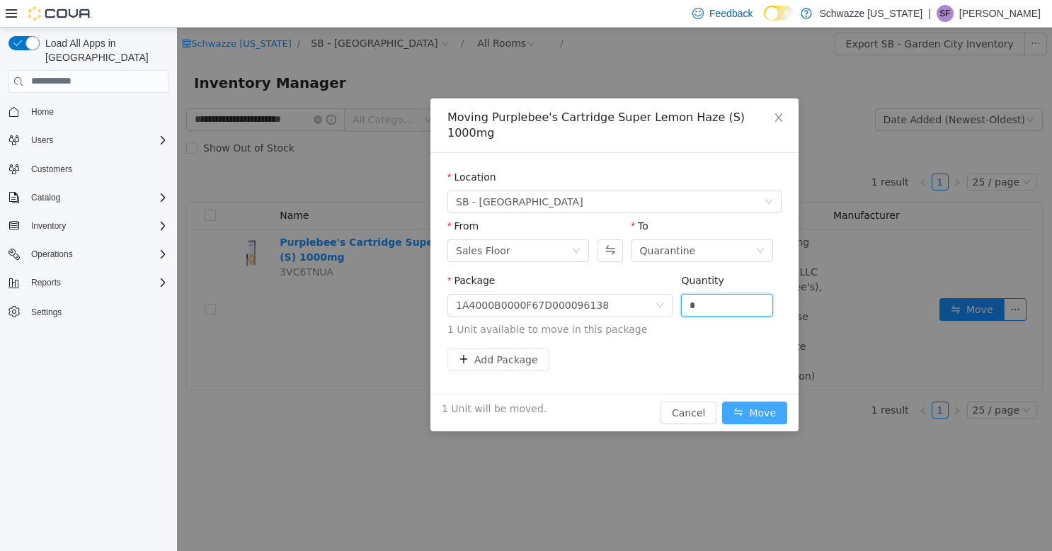
type input "*"
click at [750, 401] on button "Move" at bounding box center [754, 412] width 65 height 23
